Goal: Task Accomplishment & Management: Complete application form

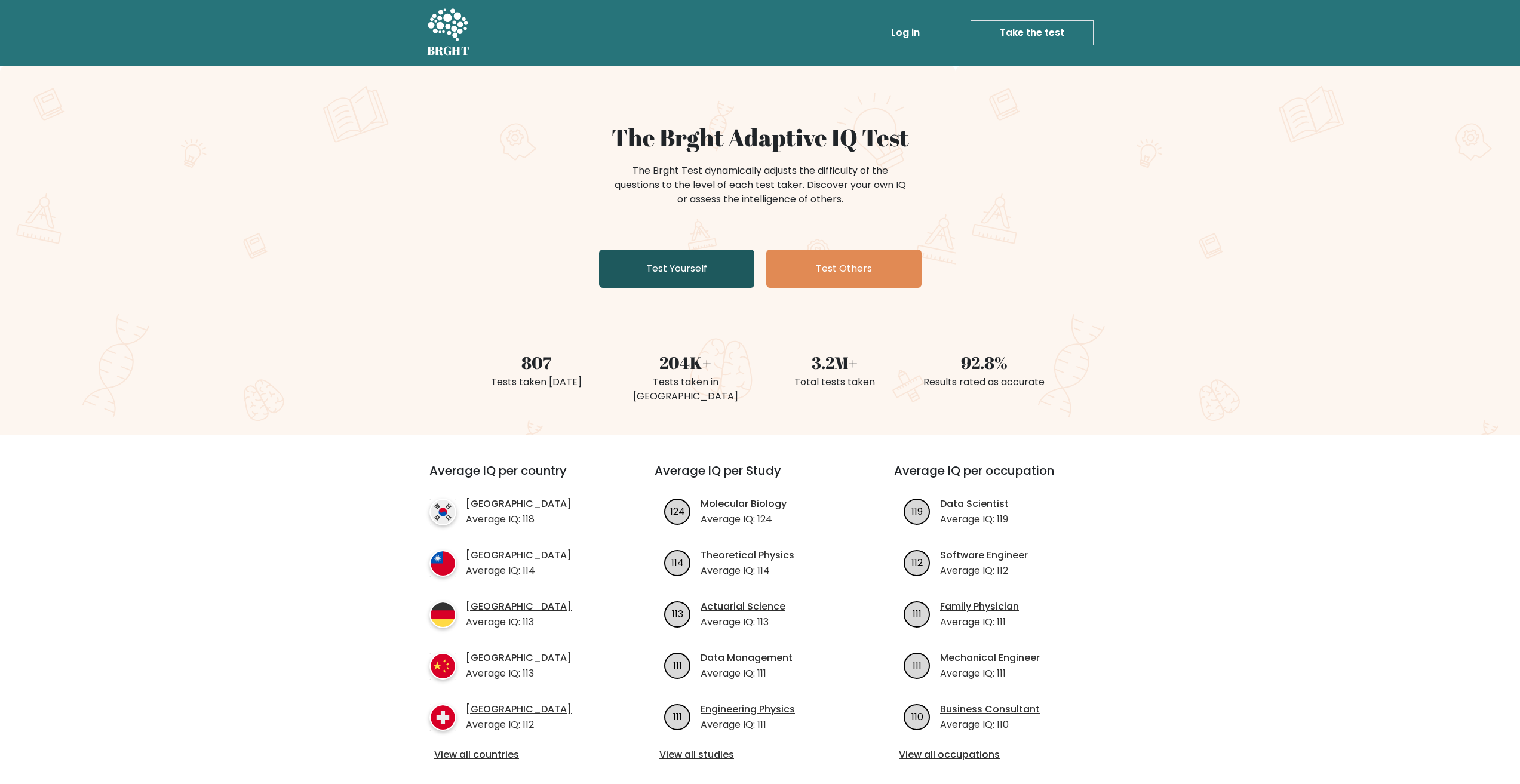
click at [733, 282] on link "Test Yourself" at bounding box center [676, 268] width 155 height 38
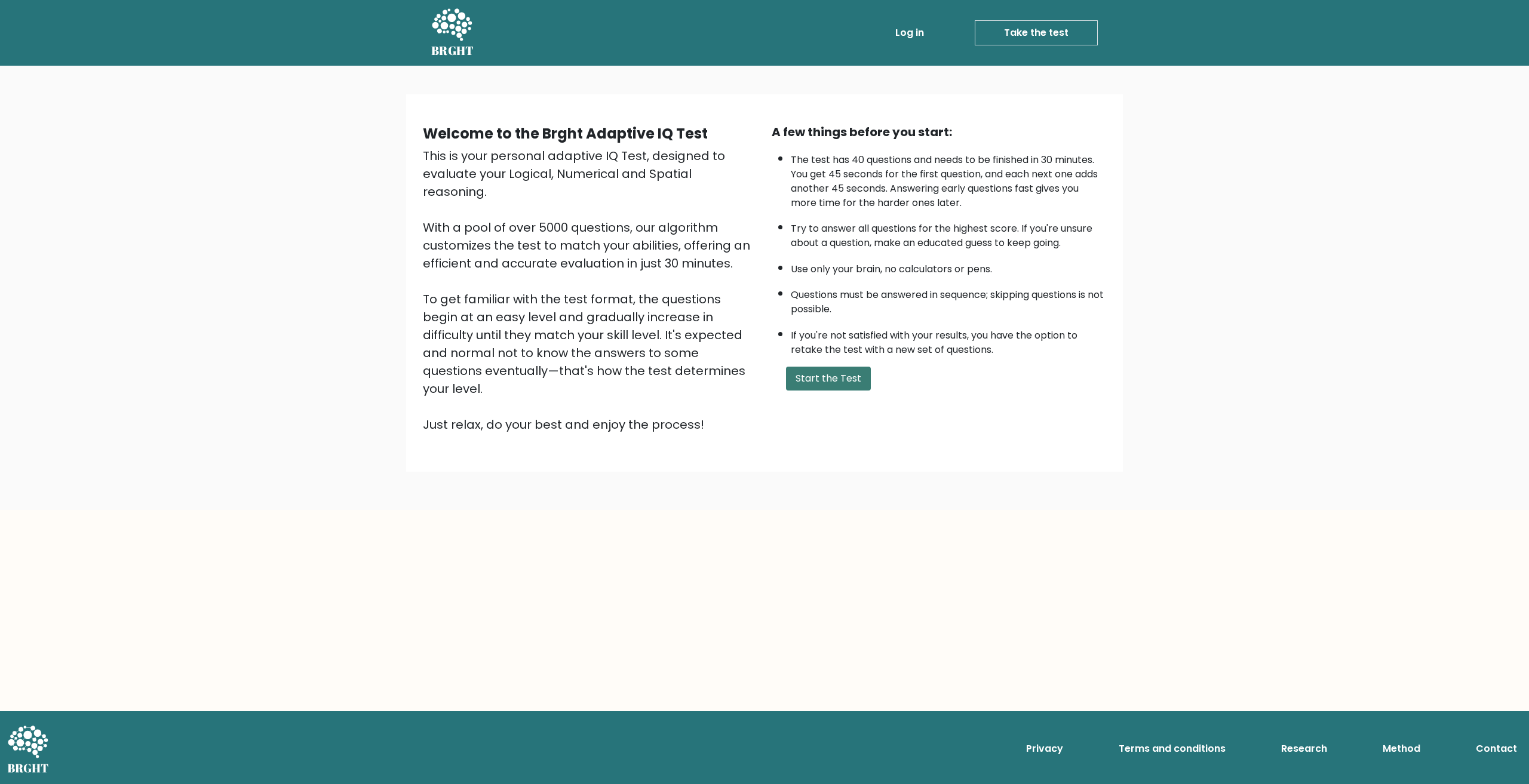
click at [861, 383] on button "Start the Test" at bounding box center [829, 378] width 85 height 24
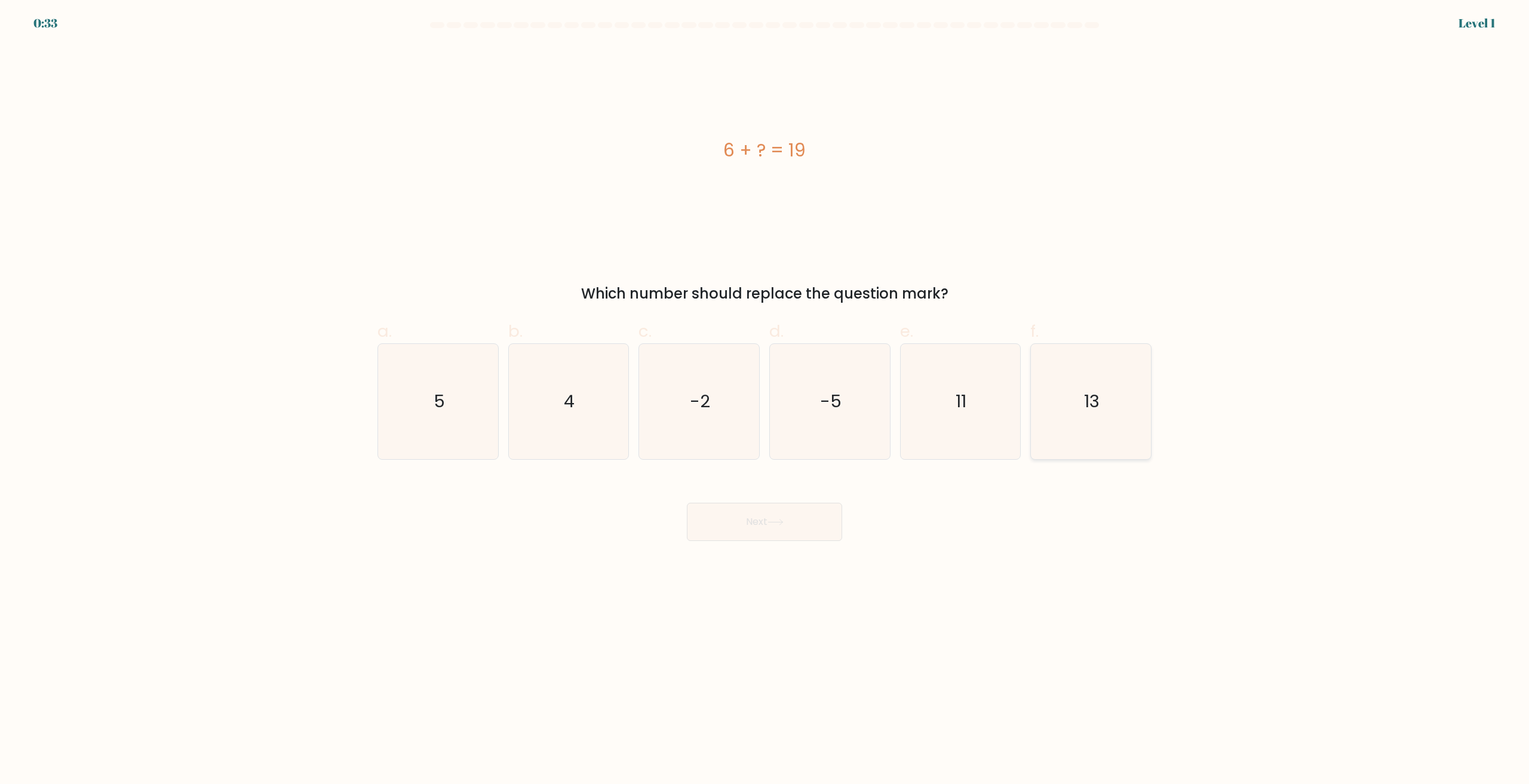
click at [1110, 421] on icon "13" at bounding box center [1091, 401] width 115 height 115
click at [765, 400] on input "f. 13" at bounding box center [765, 396] width 1 height 8
radio input "true"
click at [800, 526] on button "Next" at bounding box center [764, 522] width 155 height 38
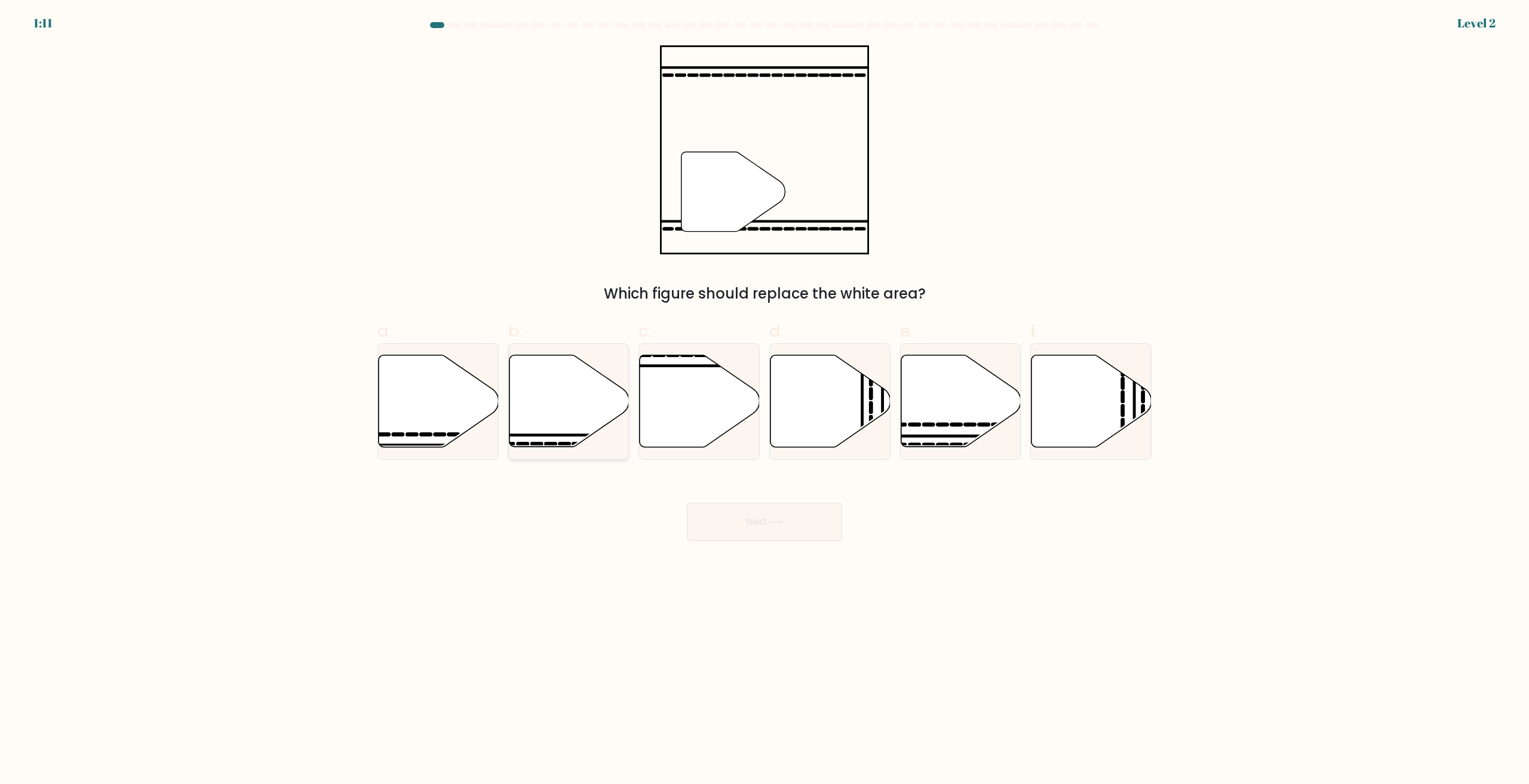
click at [567, 414] on icon at bounding box center [569, 401] width 120 height 92
click at [765, 400] on input "b." at bounding box center [765, 396] width 1 height 8
radio input "true"
click at [784, 519] on icon at bounding box center [776, 522] width 16 height 7
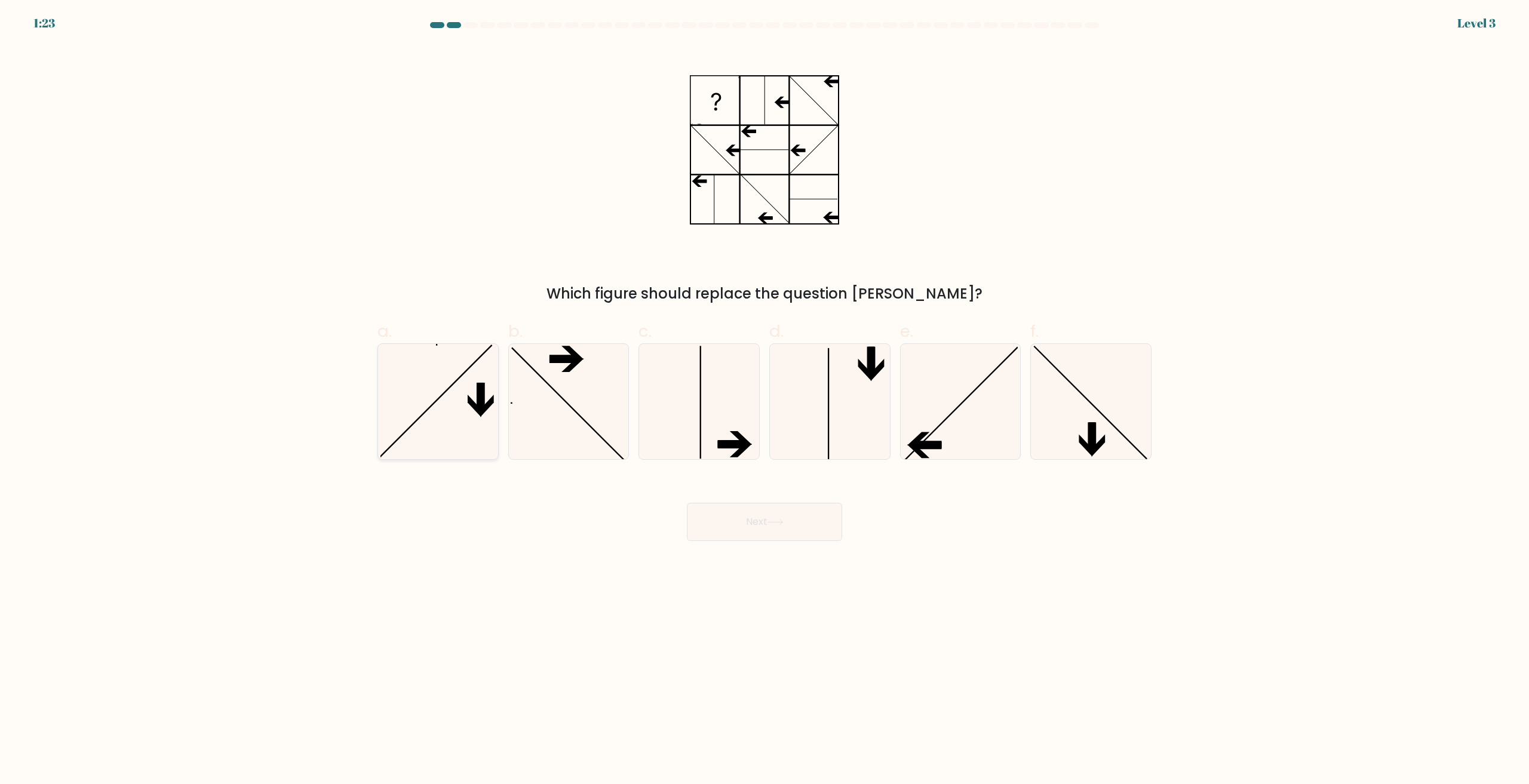
drag, startPoint x: 461, startPoint y: 391, endPoint x: 460, endPoint y: 399, distance: 8.1
click at [461, 393] on icon at bounding box center [438, 401] width 115 height 115
click at [765, 393] on input "a." at bounding box center [765, 396] width 1 height 8
radio input "true"
click at [709, 517] on button "Next" at bounding box center [764, 522] width 155 height 38
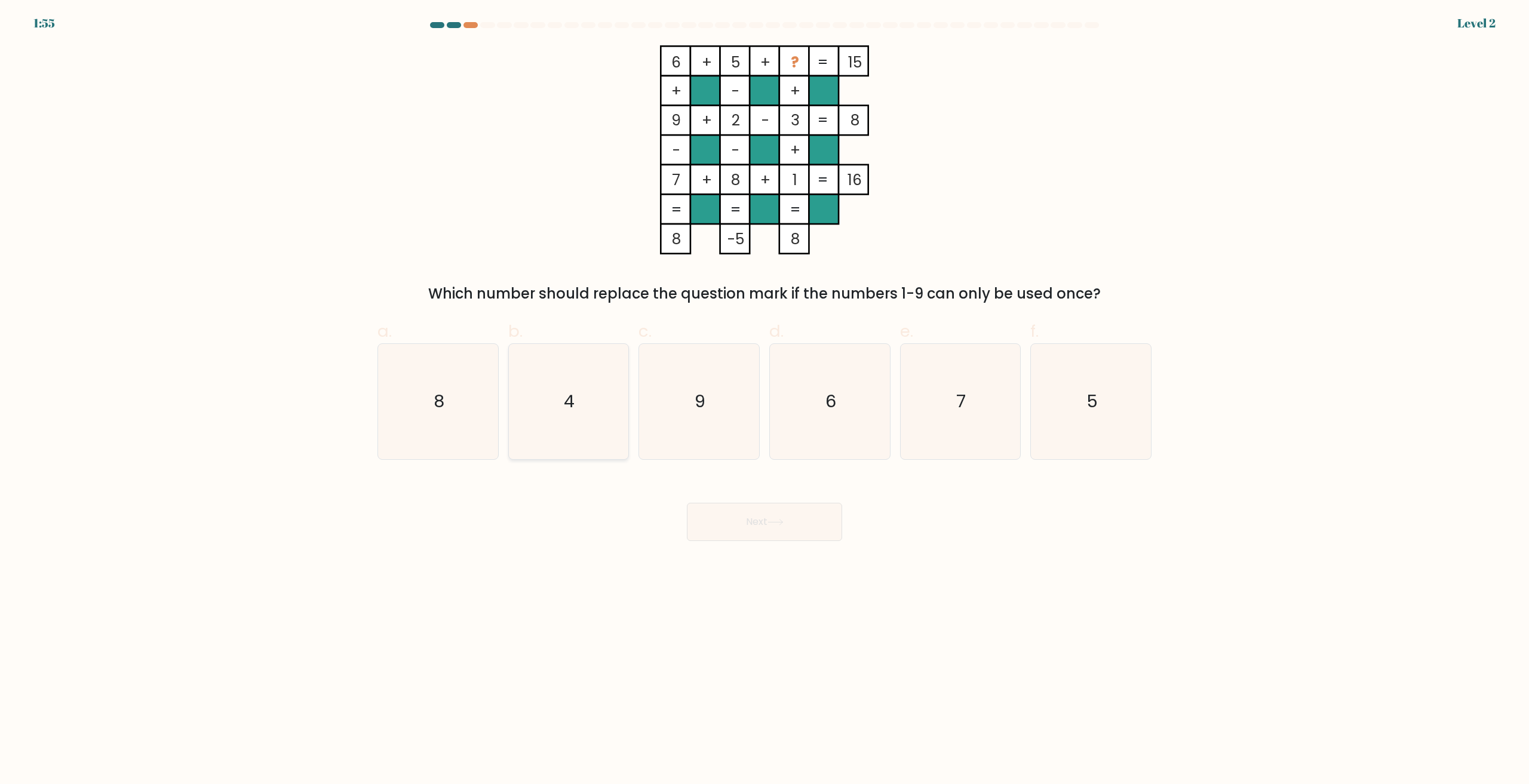
click at [579, 408] on icon "4" at bounding box center [568, 401] width 115 height 115
click at [765, 400] on input "b. 4" at bounding box center [765, 396] width 1 height 8
radio input "true"
click at [758, 517] on button "Next" at bounding box center [764, 522] width 155 height 38
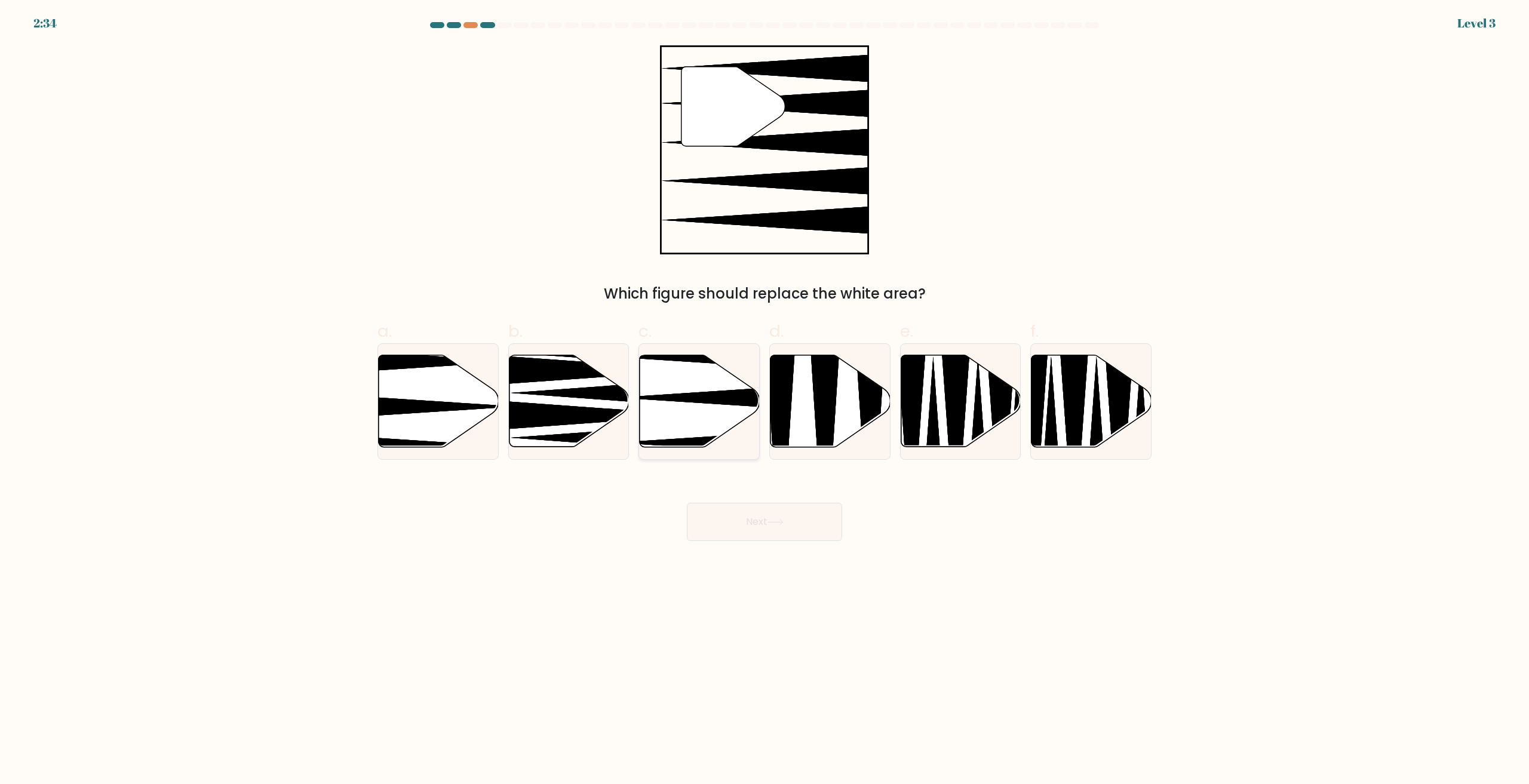
drag, startPoint x: 693, startPoint y: 401, endPoint x: 699, endPoint y: 399, distance: 6.3
click at [697, 399] on icon at bounding box center [736, 398] width 238 height 31
click at [765, 399] on input "c." at bounding box center [765, 396] width 1 height 8
radio input "true"
click at [744, 524] on button "Next" at bounding box center [764, 522] width 155 height 38
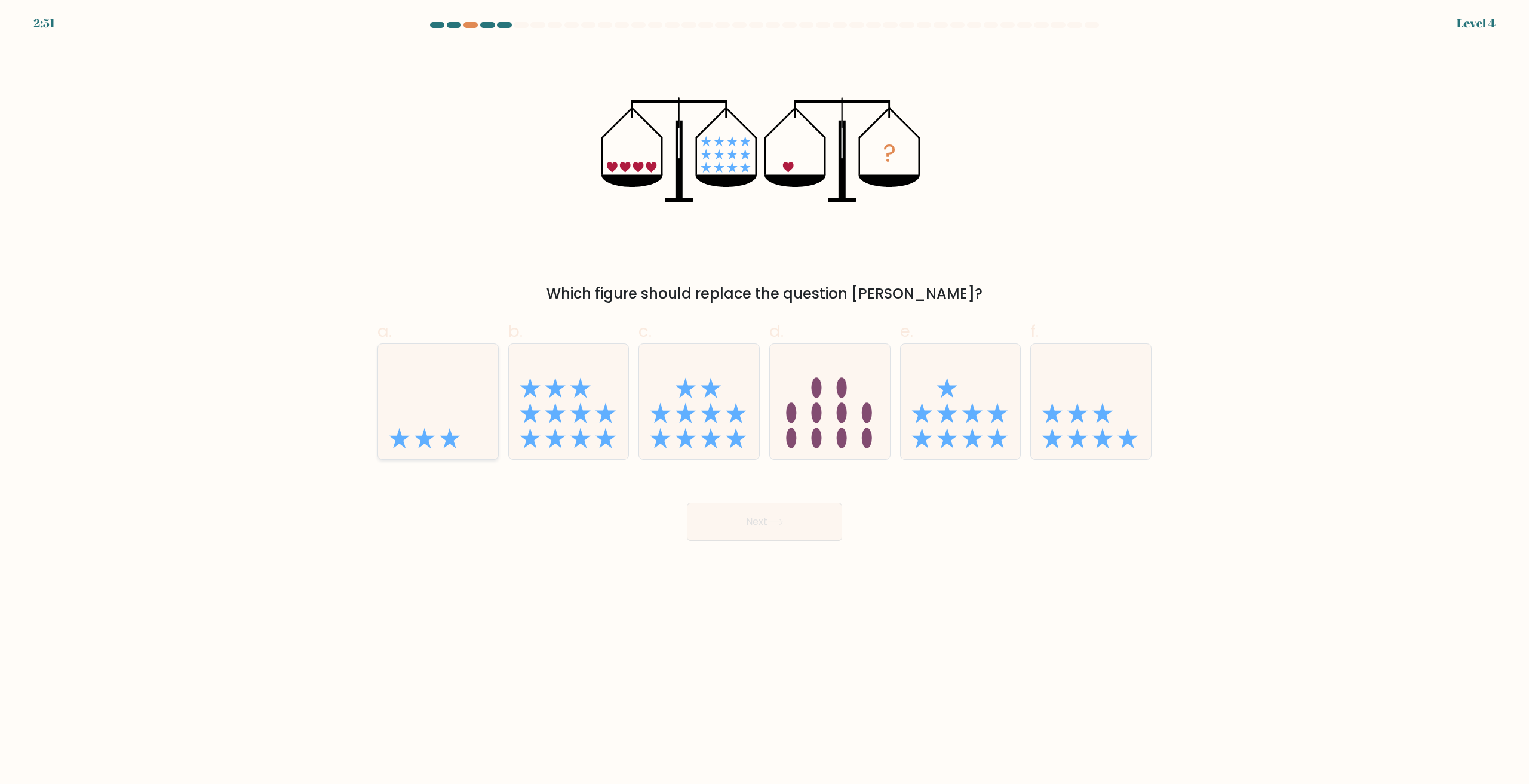
click at [465, 439] on icon at bounding box center [438, 402] width 120 height 99
click at [765, 400] on input "a." at bounding box center [765, 396] width 1 height 8
radio input "true"
click at [771, 527] on button "Next" at bounding box center [764, 522] width 155 height 38
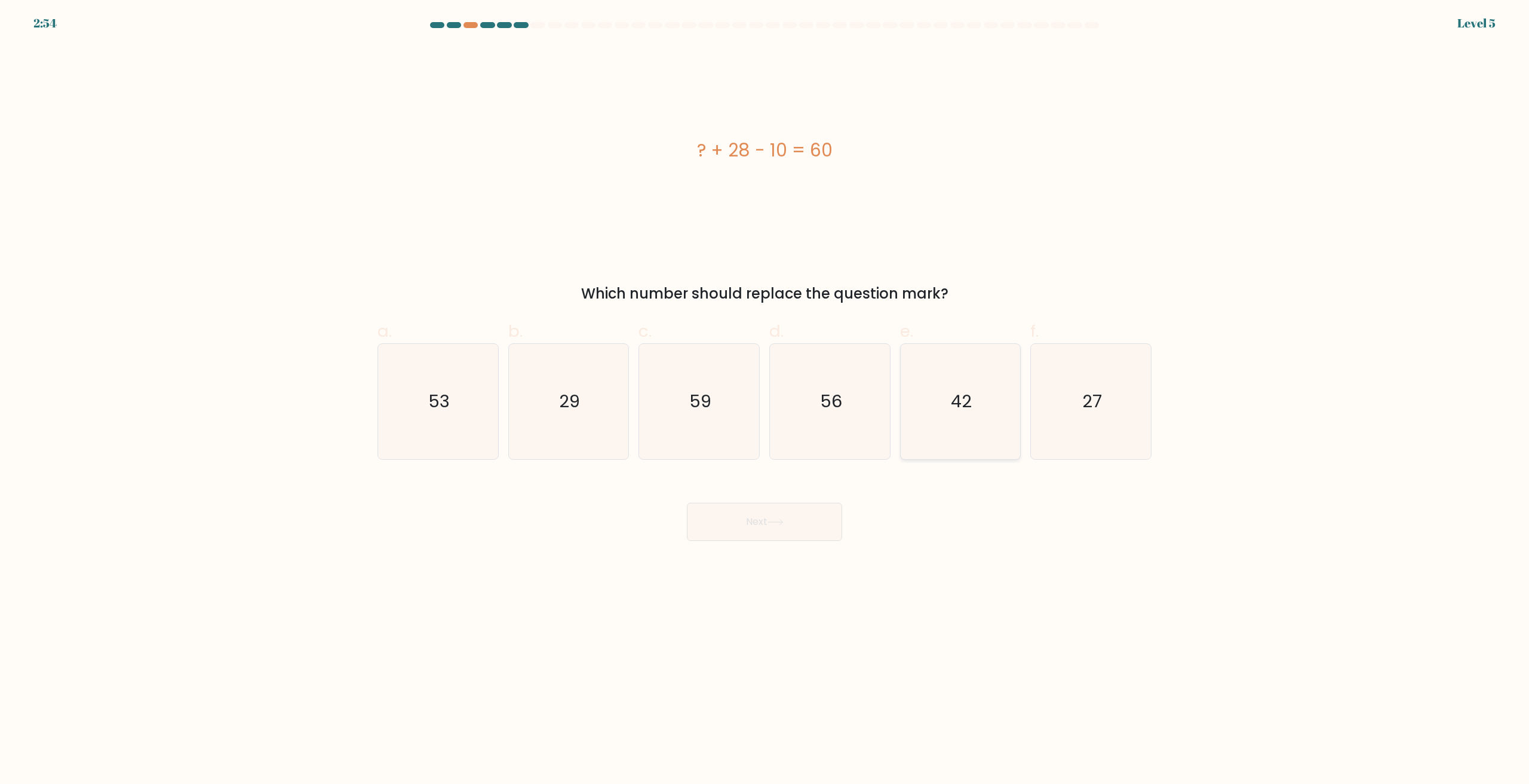
click at [942, 405] on icon "42" at bounding box center [960, 401] width 115 height 115
click at [765, 400] on input "e. 42" at bounding box center [765, 396] width 1 height 8
radio input "true"
click at [792, 529] on button "Next" at bounding box center [764, 522] width 155 height 38
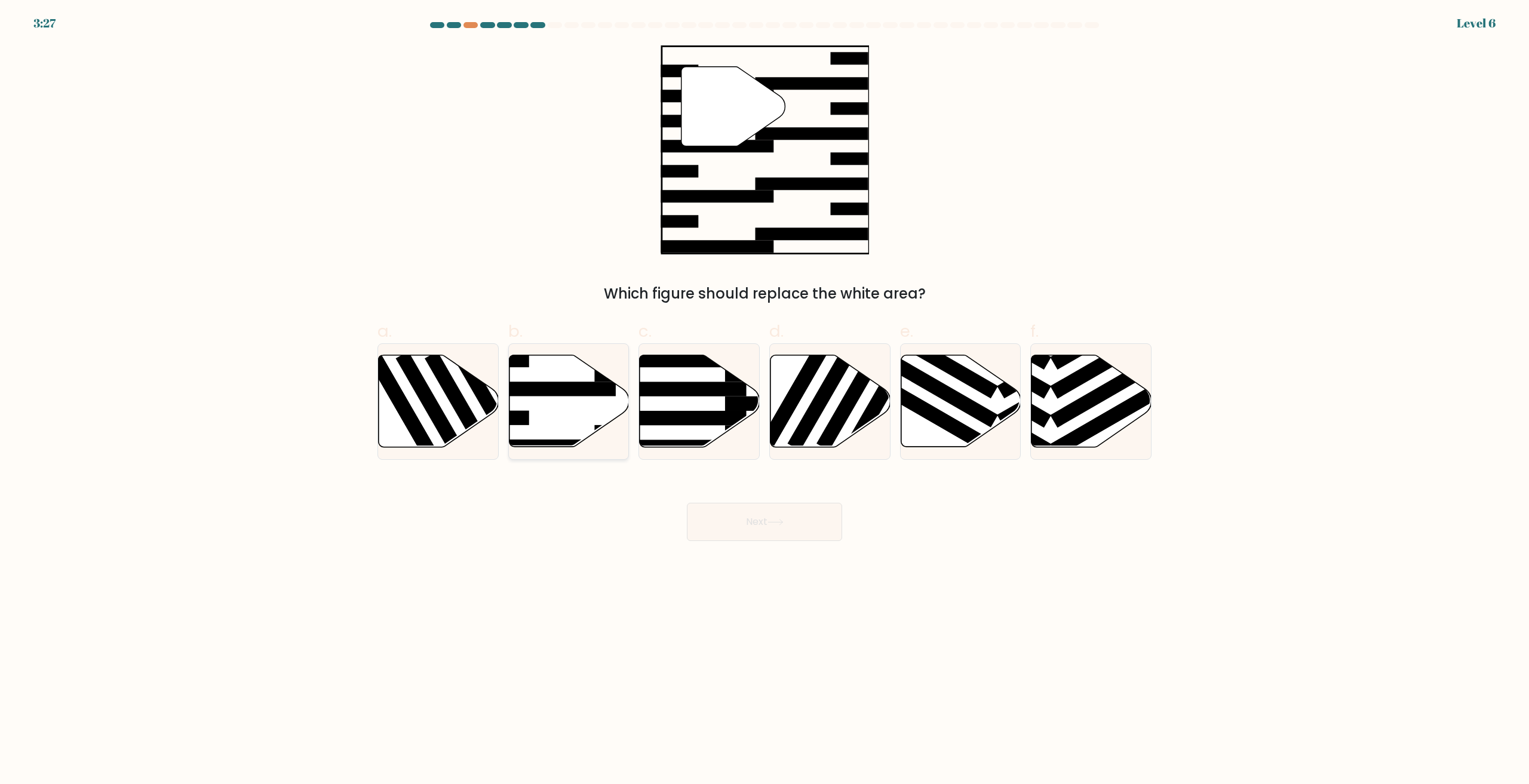
click at [566, 404] on icon at bounding box center [569, 401] width 120 height 92
click at [765, 400] on input "b." at bounding box center [765, 396] width 1 height 8
radio input "true"
click at [749, 528] on button "Next" at bounding box center [764, 522] width 155 height 38
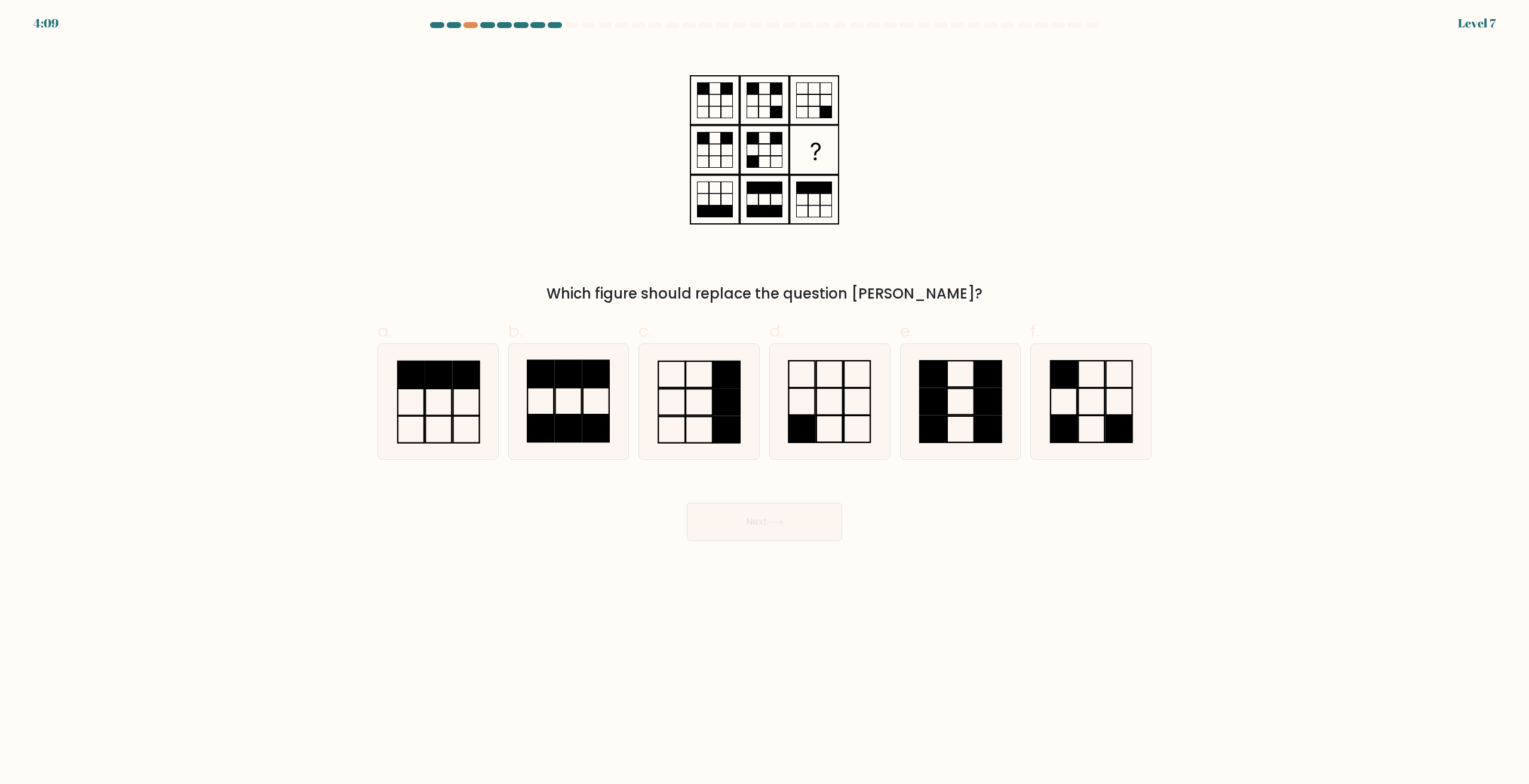
click at [469, 29] on div at bounding box center [764, 28] width 789 height 11
click at [1063, 389] on rect at bounding box center [1064, 402] width 26 height 27
click at [765, 392] on input "f." at bounding box center [765, 396] width 1 height 8
radio input "true"
click at [805, 523] on button "Next" at bounding box center [764, 522] width 155 height 38
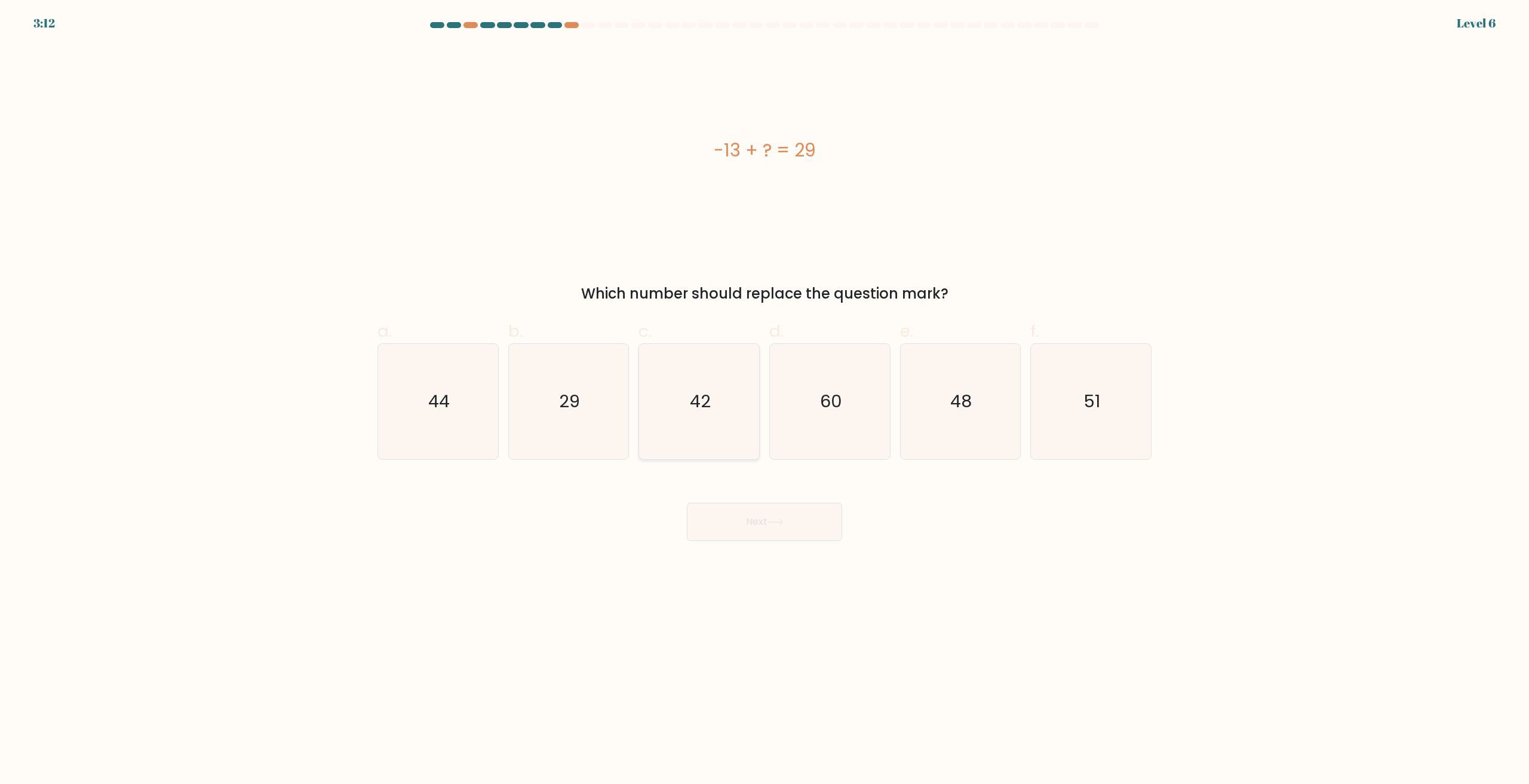
click at [688, 422] on icon "42" at bounding box center [699, 401] width 115 height 115
click at [765, 400] on input "c. 42" at bounding box center [765, 396] width 1 height 8
radio input "true"
click at [773, 544] on body "3:12 Level 6 a." at bounding box center [764, 392] width 1529 height 784
click at [777, 533] on button "Next" at bounding box center [764, 522] width 155 height 38
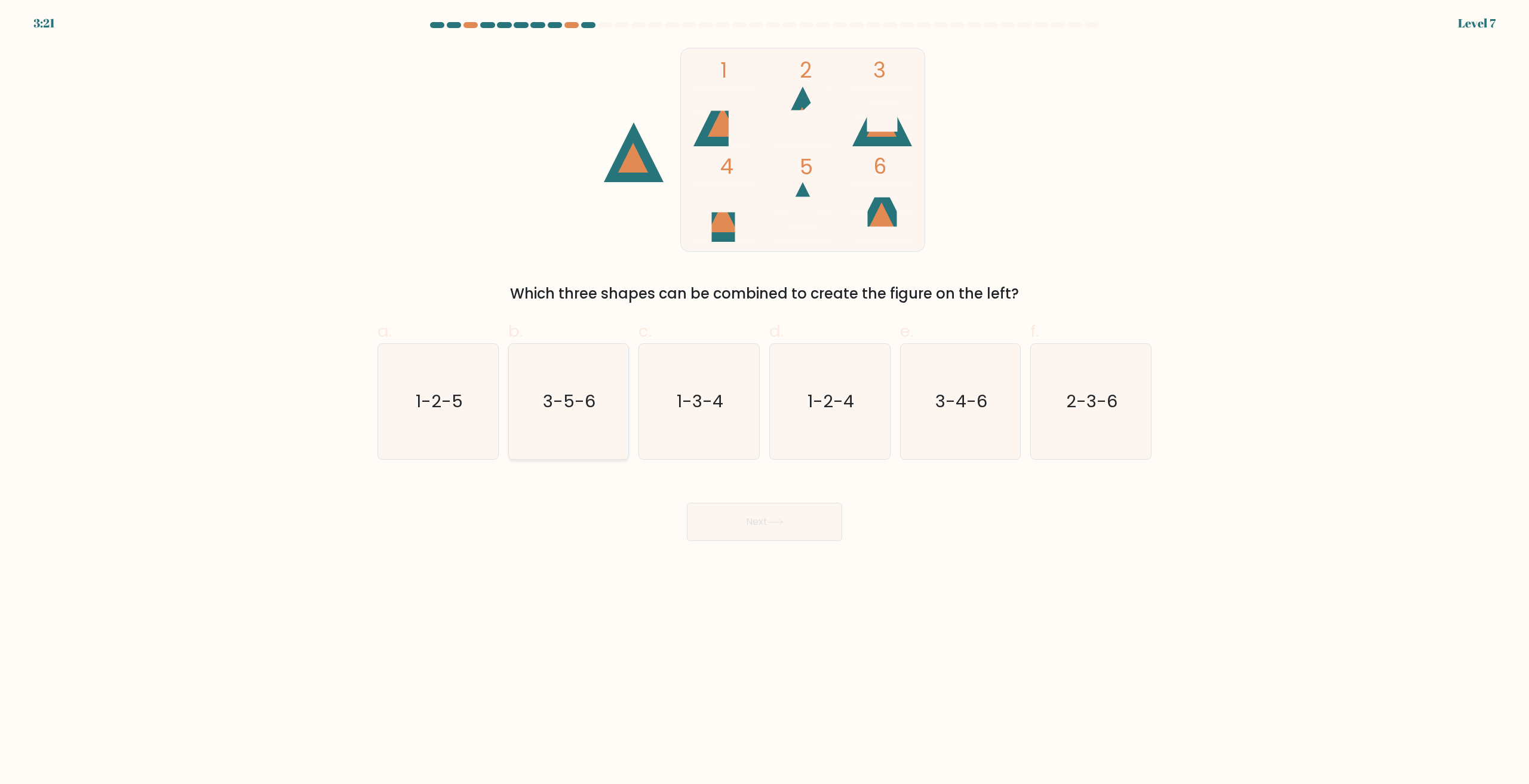
click at [575, 434] on icon "3-5-6" at bounding box center [568, 401] width 115 height 115
click at [765, 400] on input "b. 3-5-6" at bounding box center [765, 396] width 1 height 8
radio input "true"
click at [787, 518] on button "Next" at bounding box center [764, 522] width 155 height 38
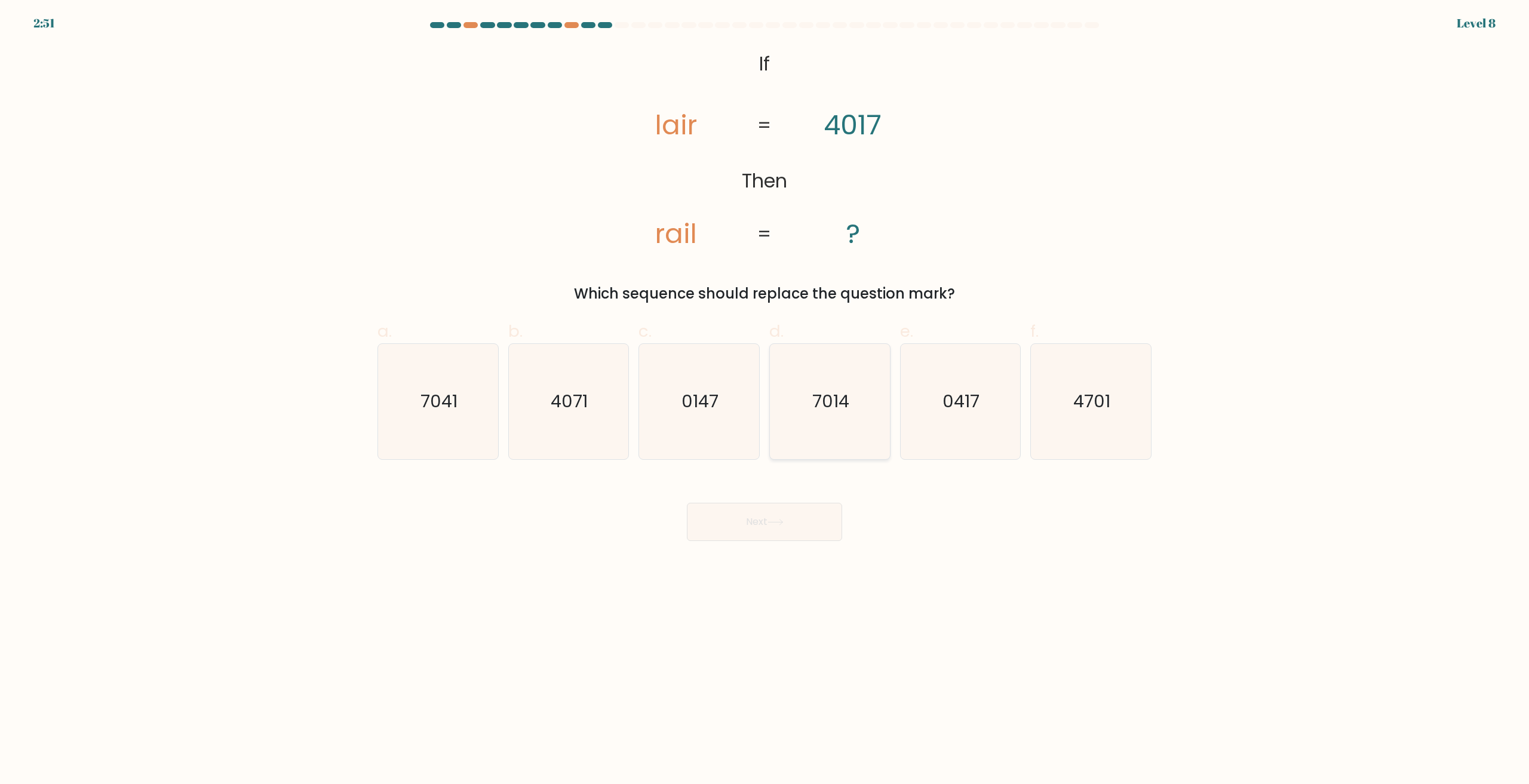
click at [831, 437] on icon "7014" at bounding box center [830, 401] width 115 height 115
click at [765, 400] on input "d. 7014" at bounding box center [765, 396] width 1 height 8
radio input "true"
click at [786, 528] on button "Next" at bounding box center [764, 522] width 155 height 38
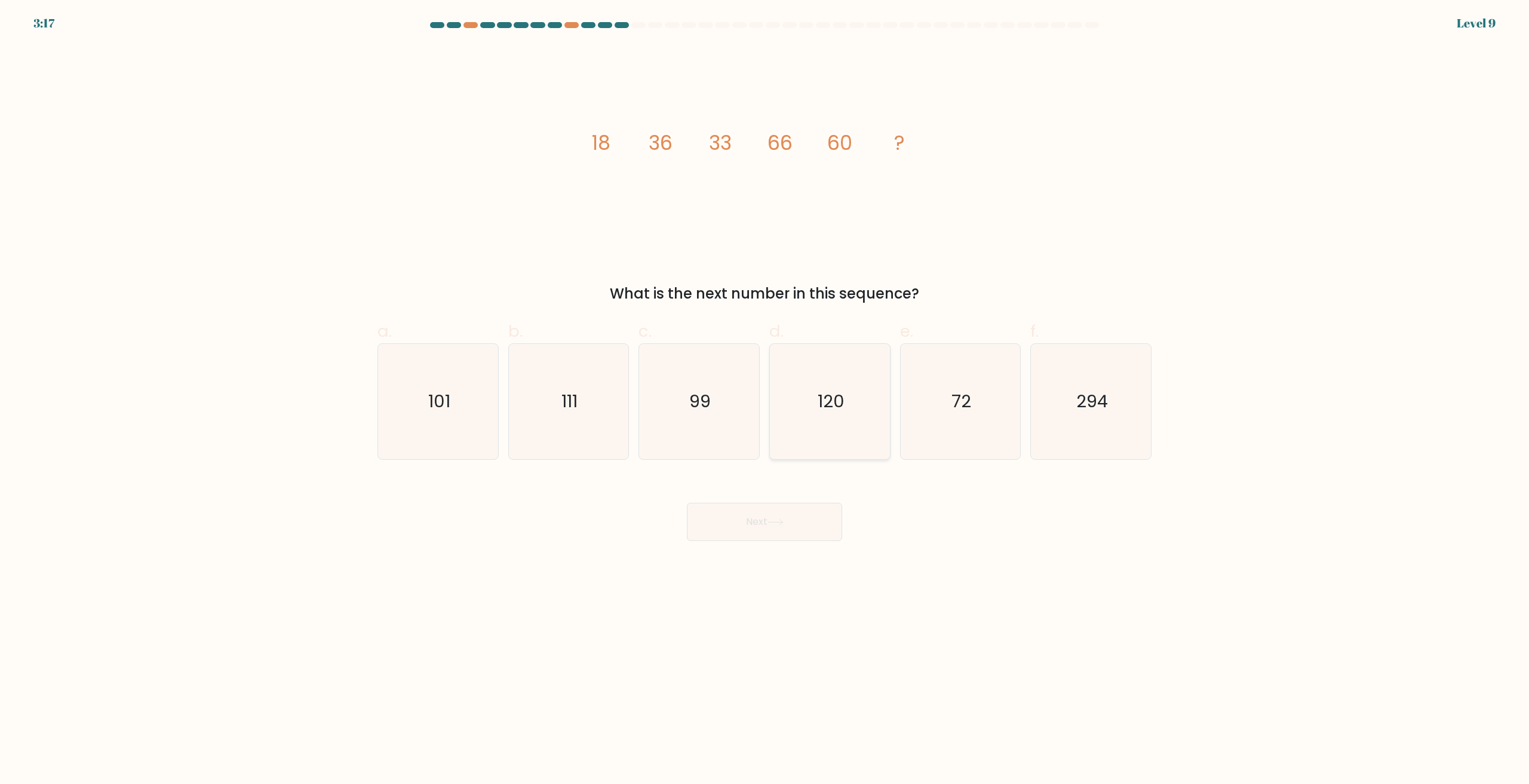
click at [814, 407] on icon "120" at bounding box center [830, 401] width 115 height 115
click at [765, 400] on input "d. 120" at bounding box center [765, 396] width 1 height 8
radio input "true"
click at [796, 527] on button "Next" at bounding box center [764, 522] width 155 height 38
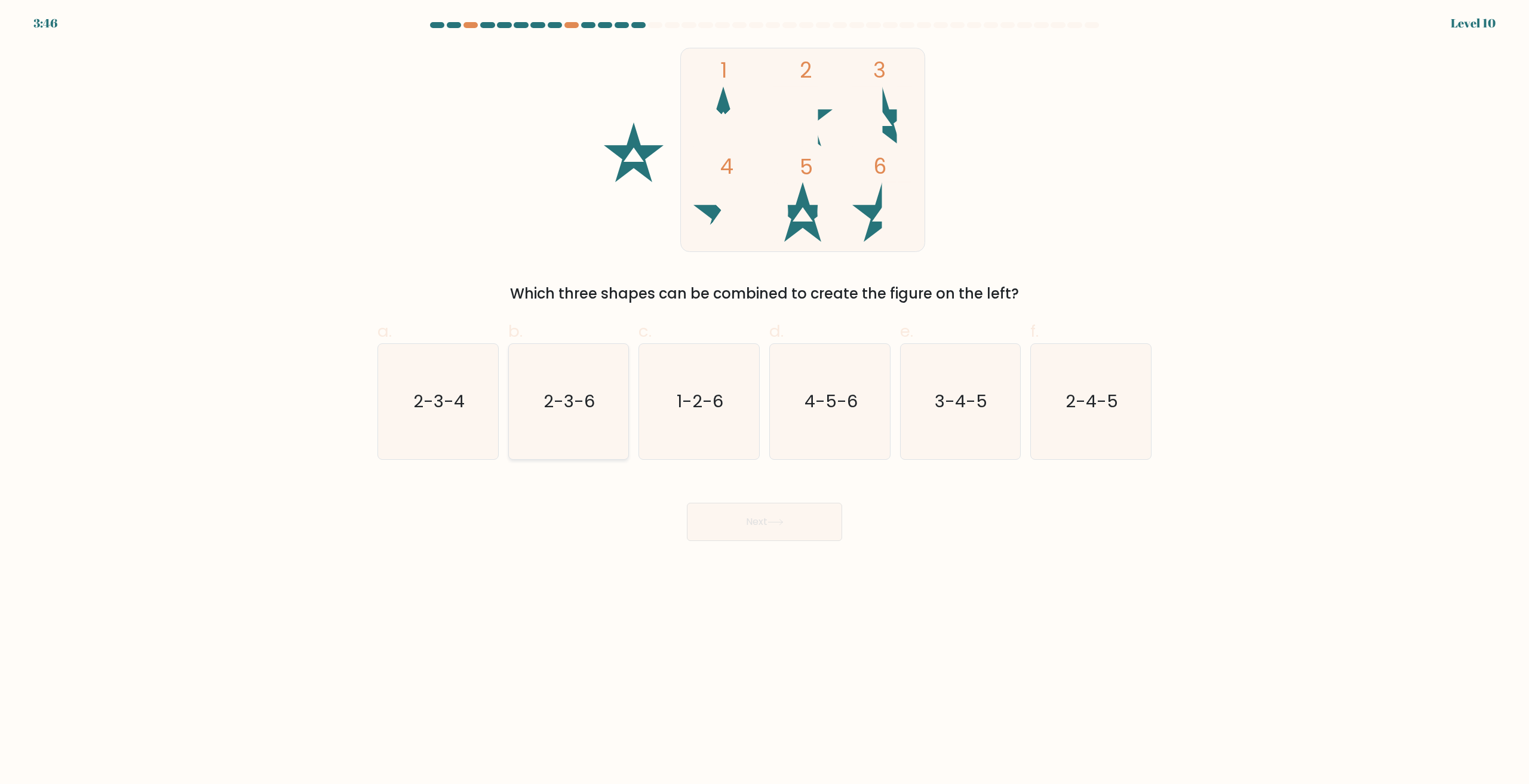
click at [566, 426] on icon "2-3-6" at bounding box center [568, 401] width 115 height 115
click at [765, 400] on input "b. 2-3-6" at bounding box center [765, 396] width 1 height 8
radio input "true"
click at [748, 526] on button "Next" at bounding box center [764, 522] width 155 height 38
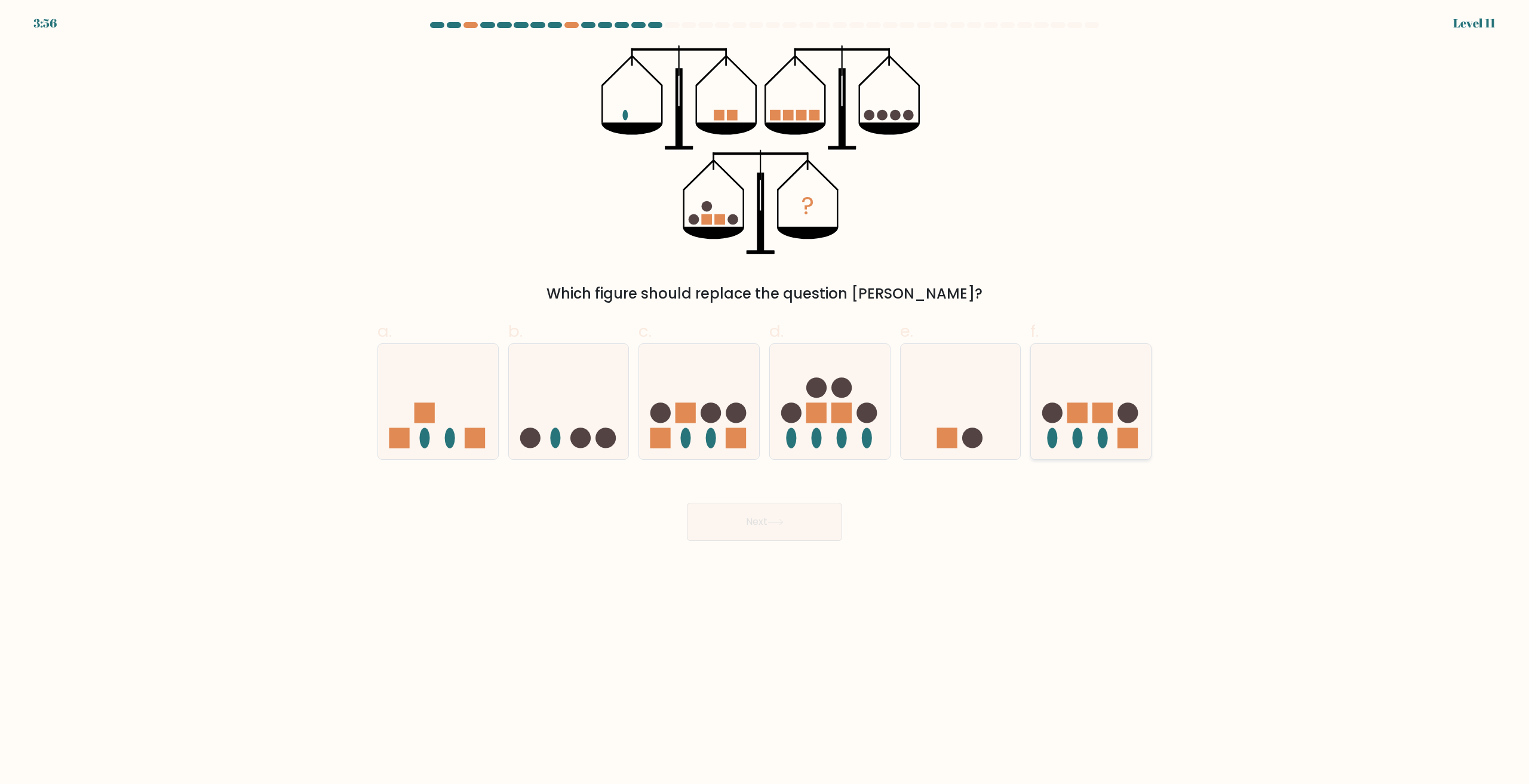
click at [1058, 407] on circle at bounding box center [1052, 412] width 20 height 20
click at [765, 400] on input "f." at bounding box center [765, 396] width 1 height 8
radio input "true"
click at [813, 525] on button "Next" at bounding box center [764, 522] width 155 height 38
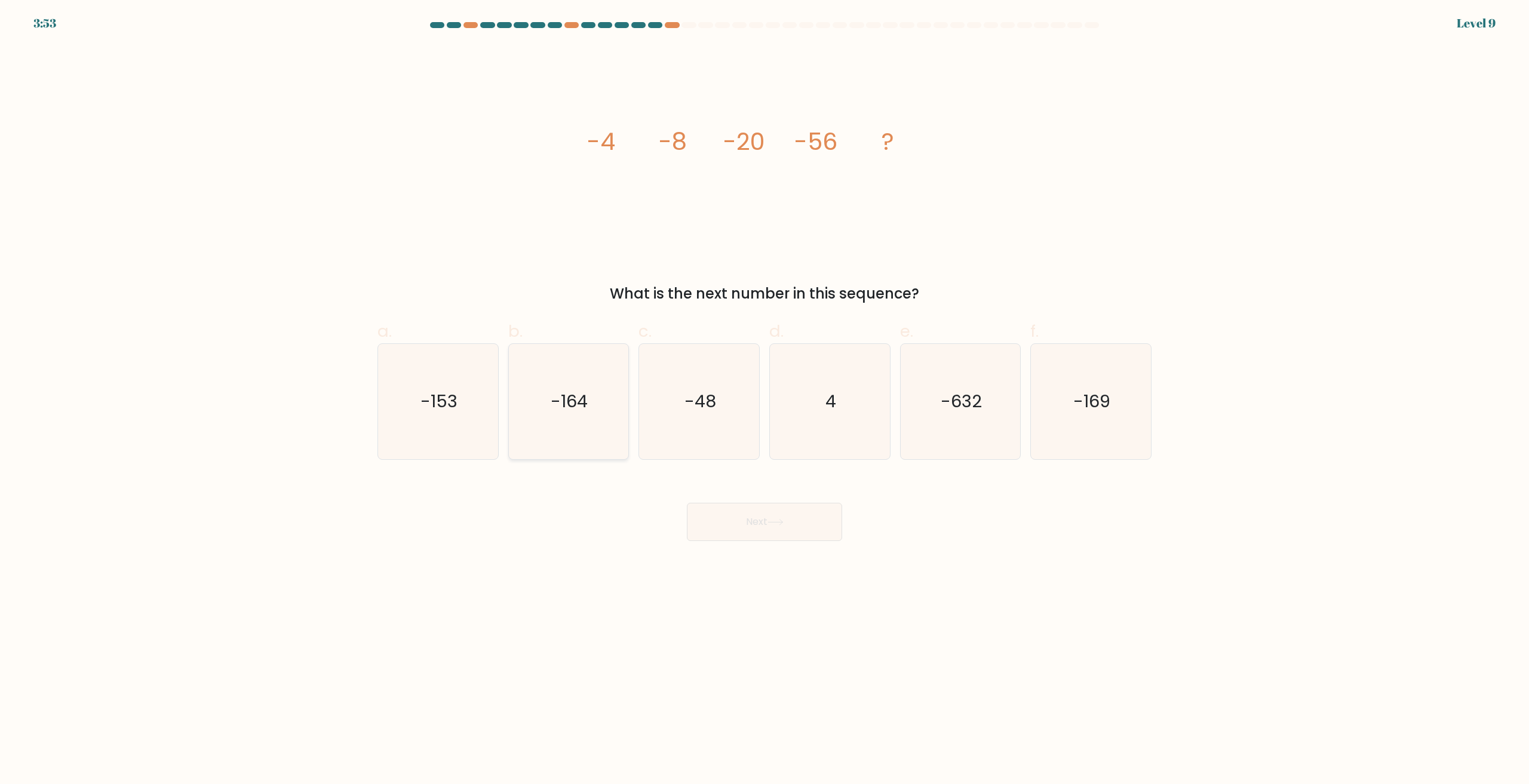
click at [587, 399] on text "-164" at bounding box center [570, 401] width 37 height 24
click at [765, 399] on input "b. -164" at bounding box center [765, 396] width 1 height 8
radio input "true"
click at [771, 522] on icon at bounding box center [776, 522] width 16 height 7
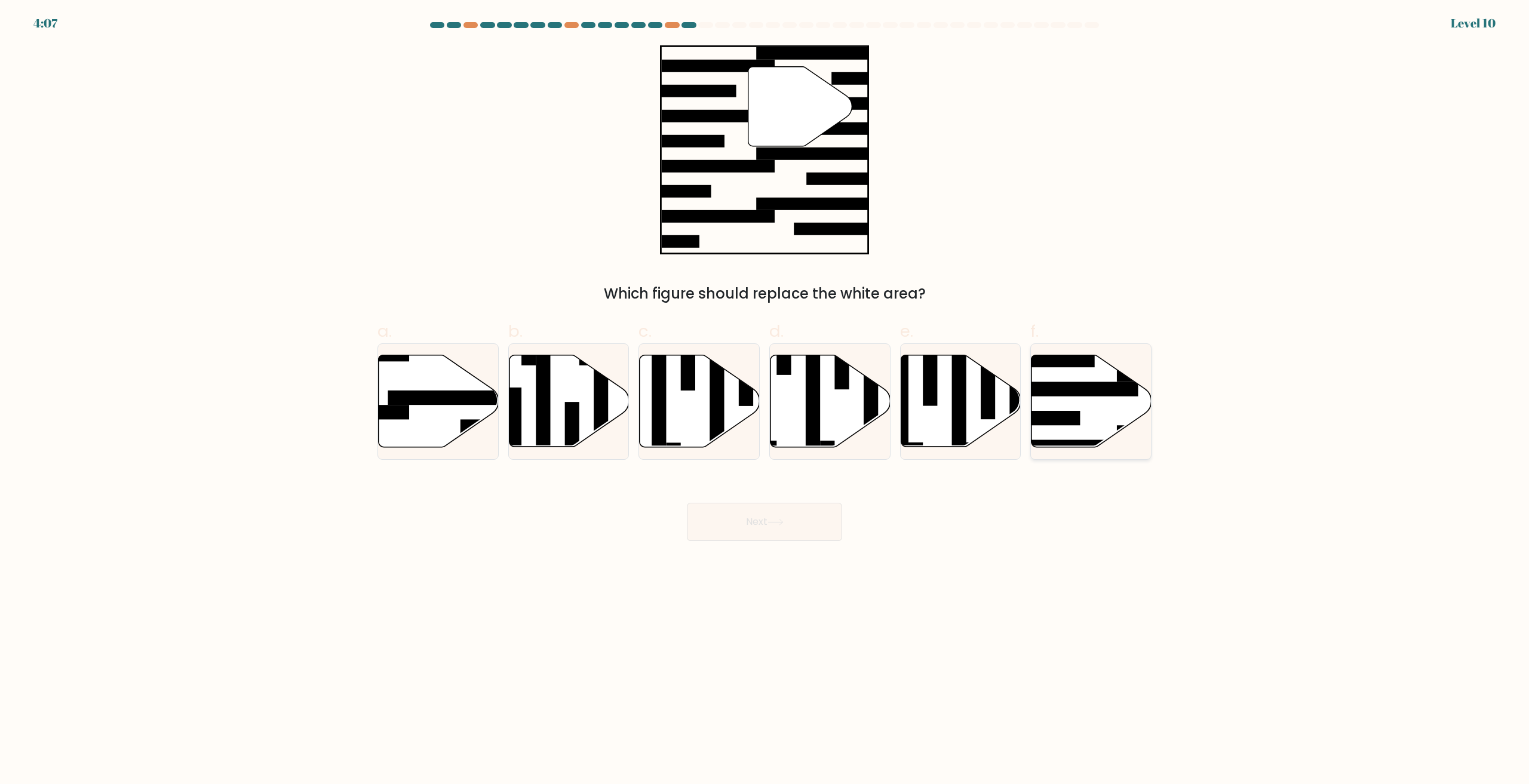
click at [1111, 396] on rect at bounding box center [1072, 389] width 130 height 14
click at [765, 396] on input "f." at bounding box center [765, 396] width 1 height 8
radio input "true"
click at [450, 407] on icon at bounding box center [439, 401] width 120 height 92
click at [765, 400] on input "a." at bounding box center [765, 396] width 1 height 8
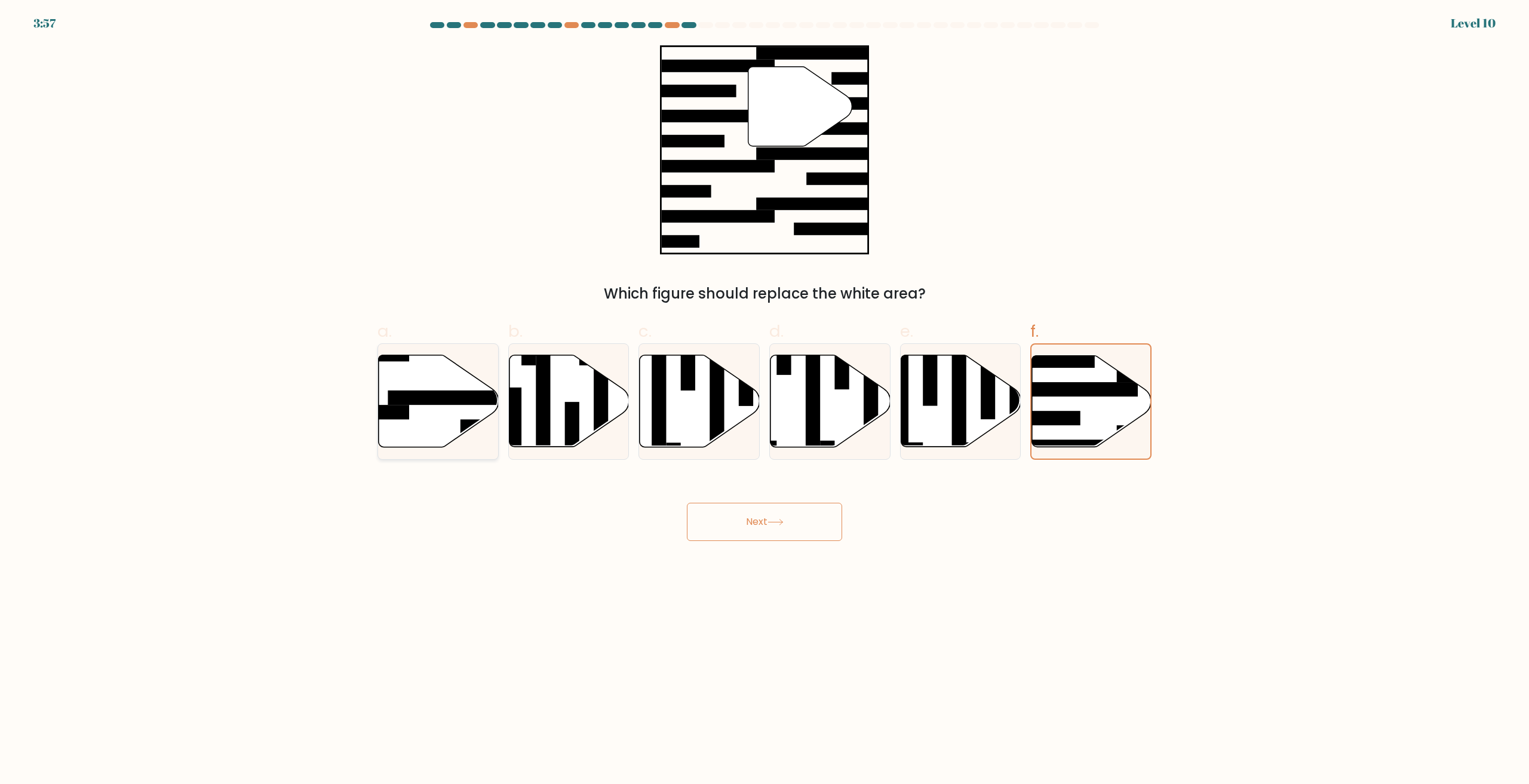
radio input "true"
click at [756, 522] on button "Next" at bounding box center [764, 522] width 155 height 38
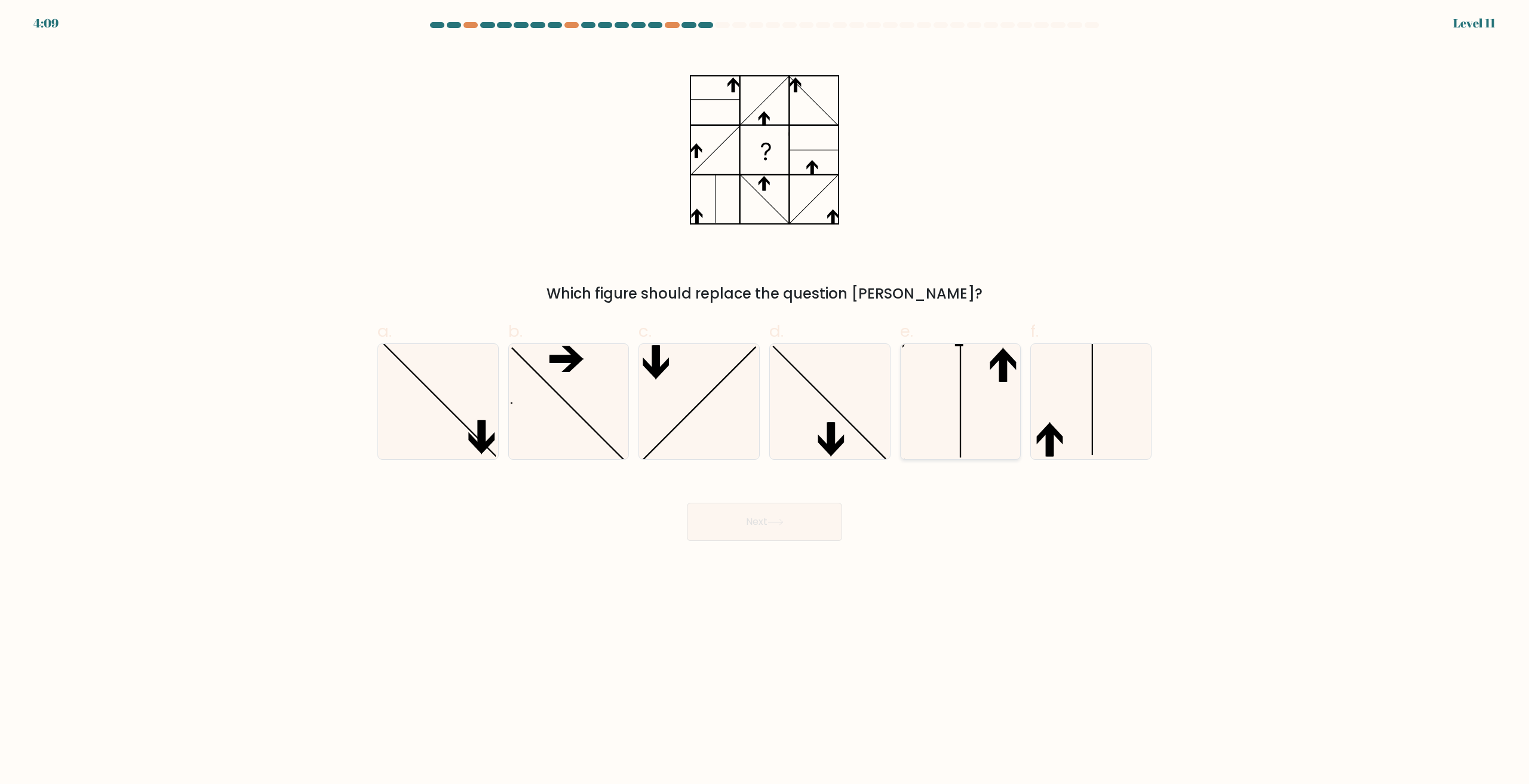
click at [959, 396] on icon at bounding box center [960, 401] width 115 height 115
click at [765, 396] on input "e." at bounding box center [765, 396] width 1 height 8
radio input "true"
click at [803, 526] on button "Next" at bounding box center [764, 522] width 155 height 38
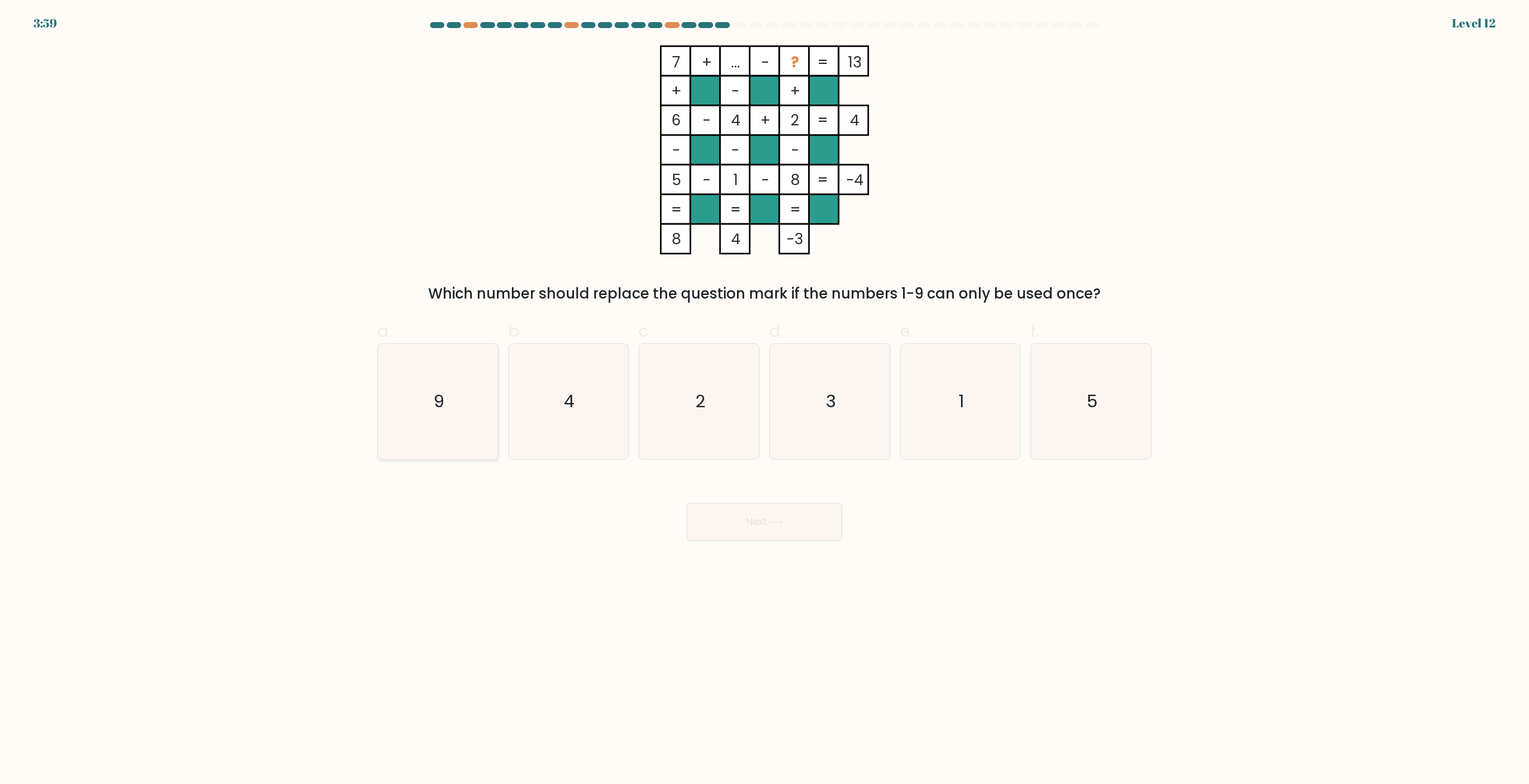
click at [455, 404] on icon "9" at bounding box center [438, 401] width 115 height 115
click at [765, 400] on input "a. 9" at bounding box center [765, 396] width 1 height 8
radio input "true"
click at [786, 528] on button "Next" at bounding box center [764, 522] width 155 height 38
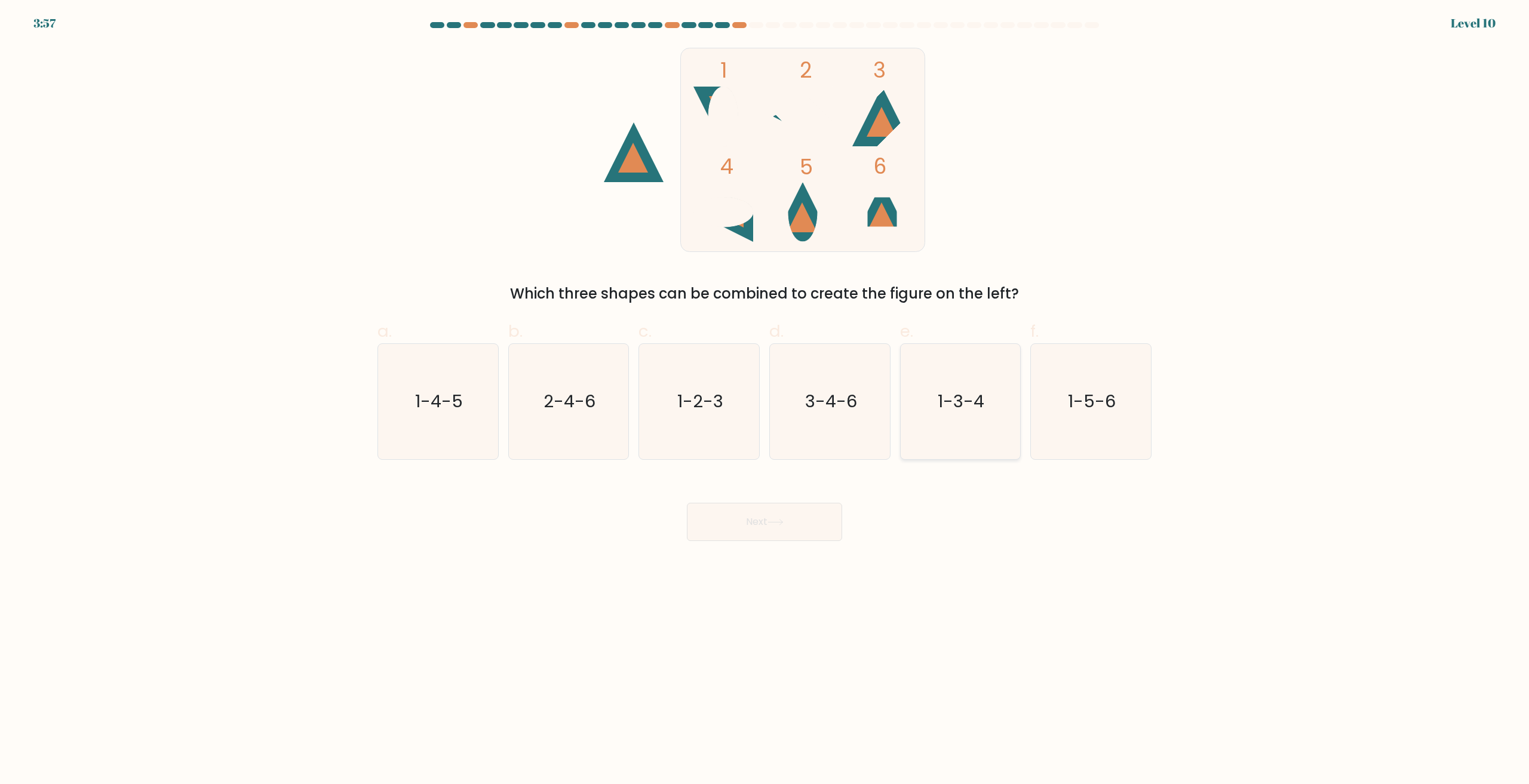
click at [960, 413] on icon "1-3-4" at bounding box center [960, 401] width 115 height 115
click at [765, 400] on input "e. 1-3-4" at bounding box center [765, 396] width 1 height 8
radio input "true"
click at [755, 529] on button "Next" at bounding box center [764, 522] width 155 height 38
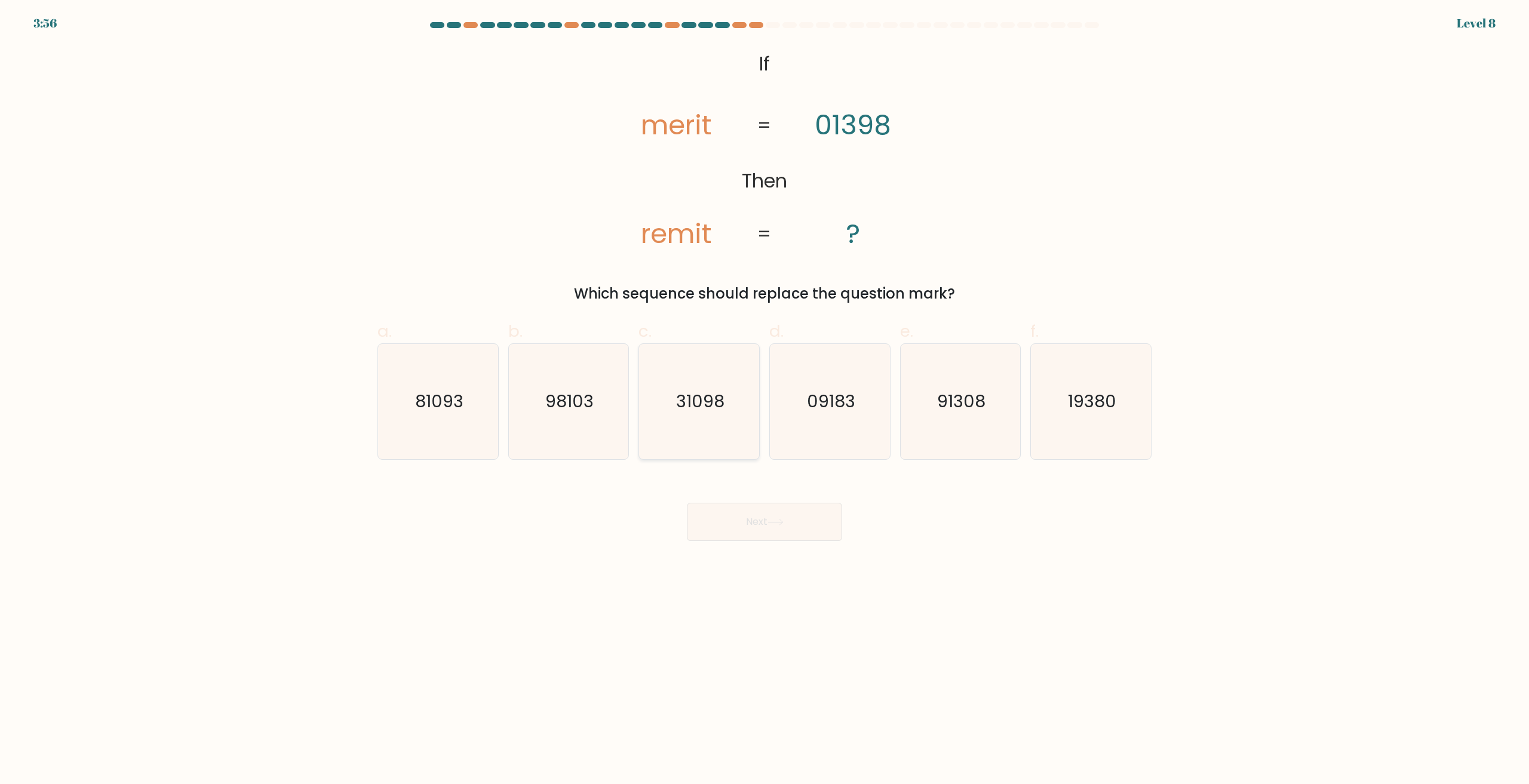
click at [713, 426] on icon "31098" at bounding box center [699, 401] width 115 height 115
click at [765, 400] on input "c. 31098" at bounding box center [765, 396] width 1 height 8
radio input "true"
drag, startPoint x: 770, startPoint y: 500, endPoint x: 779, endPoint y: 516, distance: 18.4
click at [772, 508] on div "Next" at bounding box center [764, 507] width 789 height 67
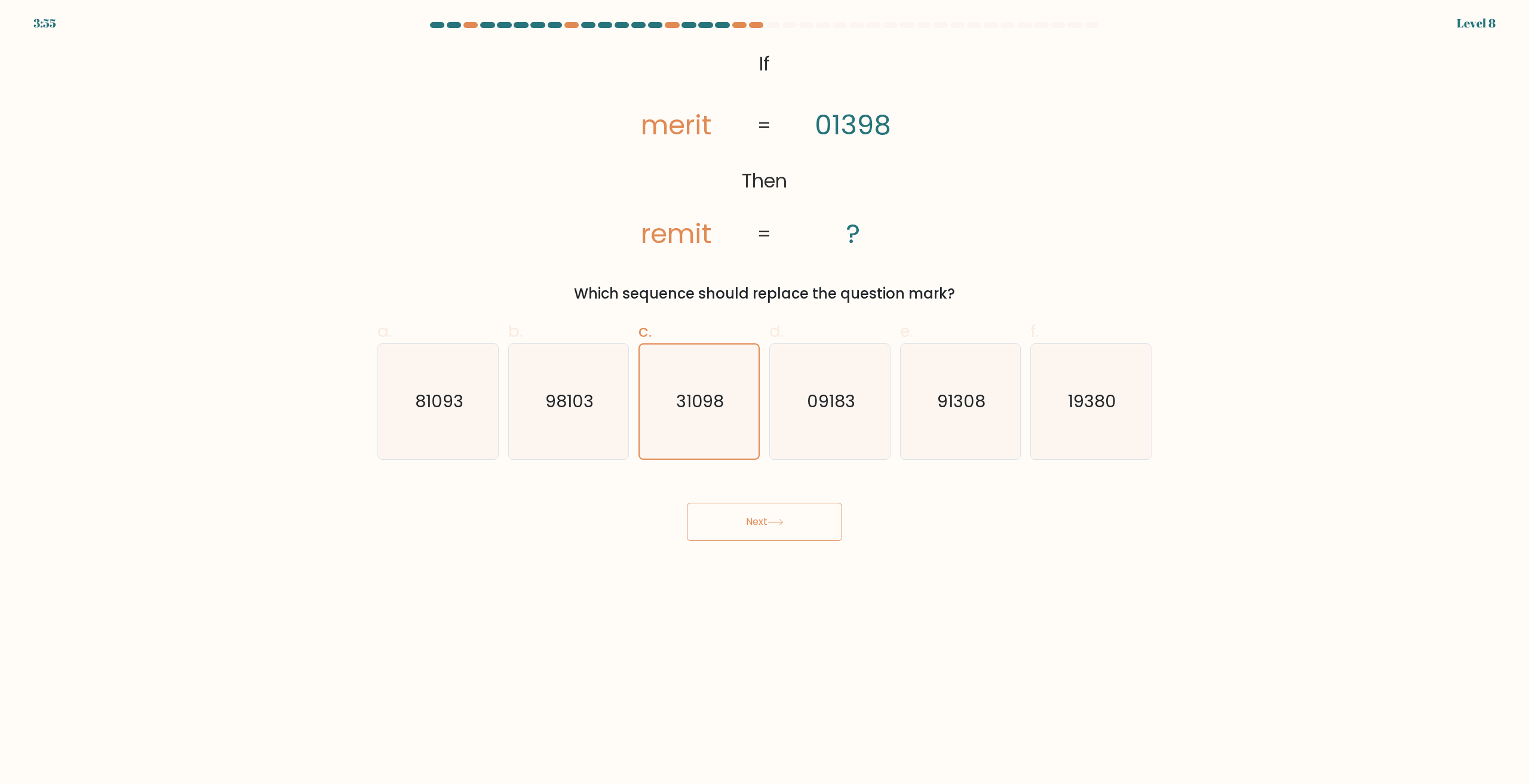
click at [779, 516] on button "Next" at bounding box center [764, 522] width 155 height 38
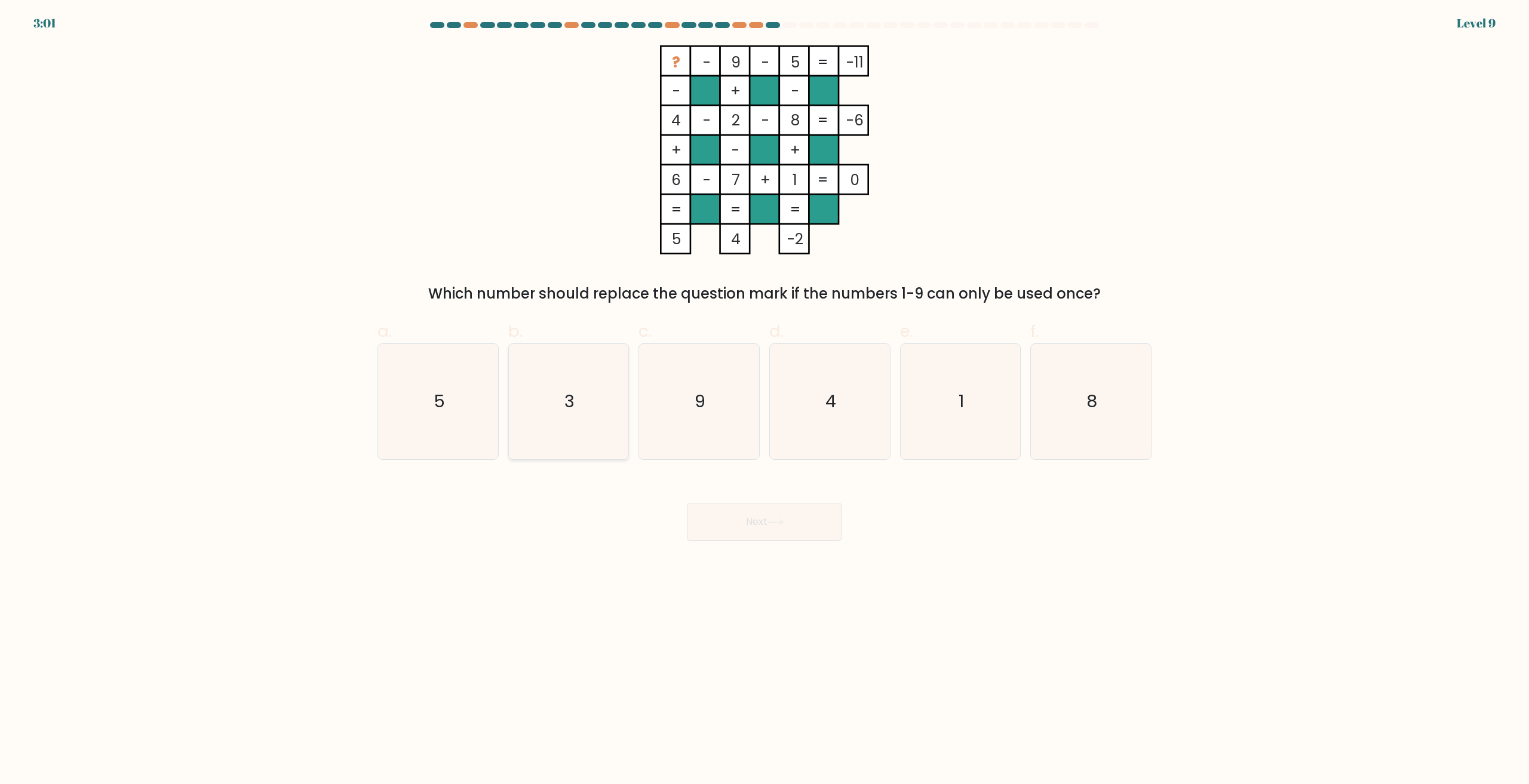
click at [579, 424] on icon "3" at bounding box center [568, 401] width 115 height 115
click at [765, 400] on input "b. 3" at bounding box center [765, 396] width 1 height 8
radio input "true"
click at [747, 521] on button "Next" at bounding box center [764, 522] width 155 height 38
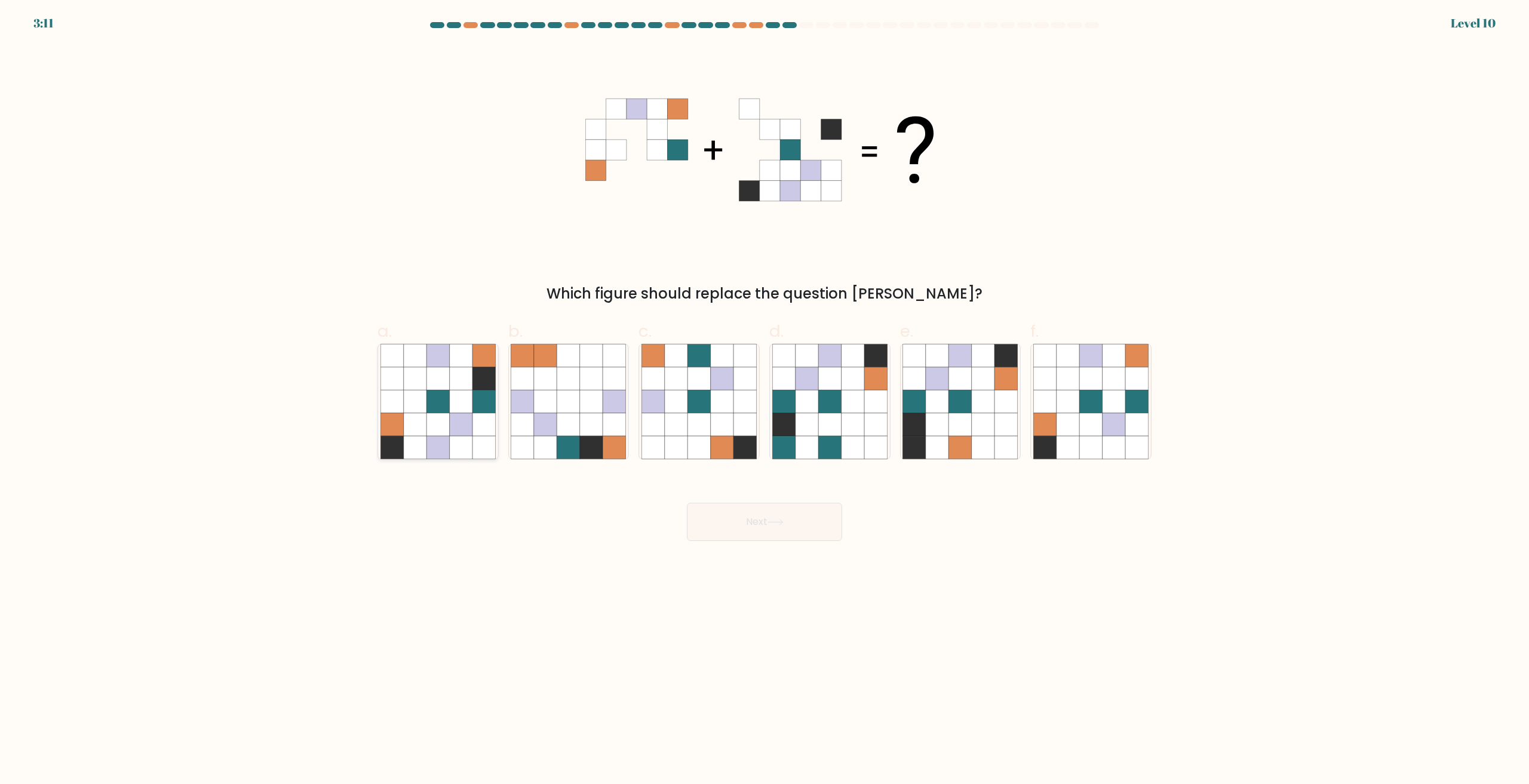
click at [431, 427] on icon at bounding box center [438, 424] width 23 height 23
click at [765, 400] on input "a." at bounding box center [765, 396] width 1 height 8
radio input "true"
click at [736, 525] on button "Next" at bounding box center [764, 522] width 155 height 38
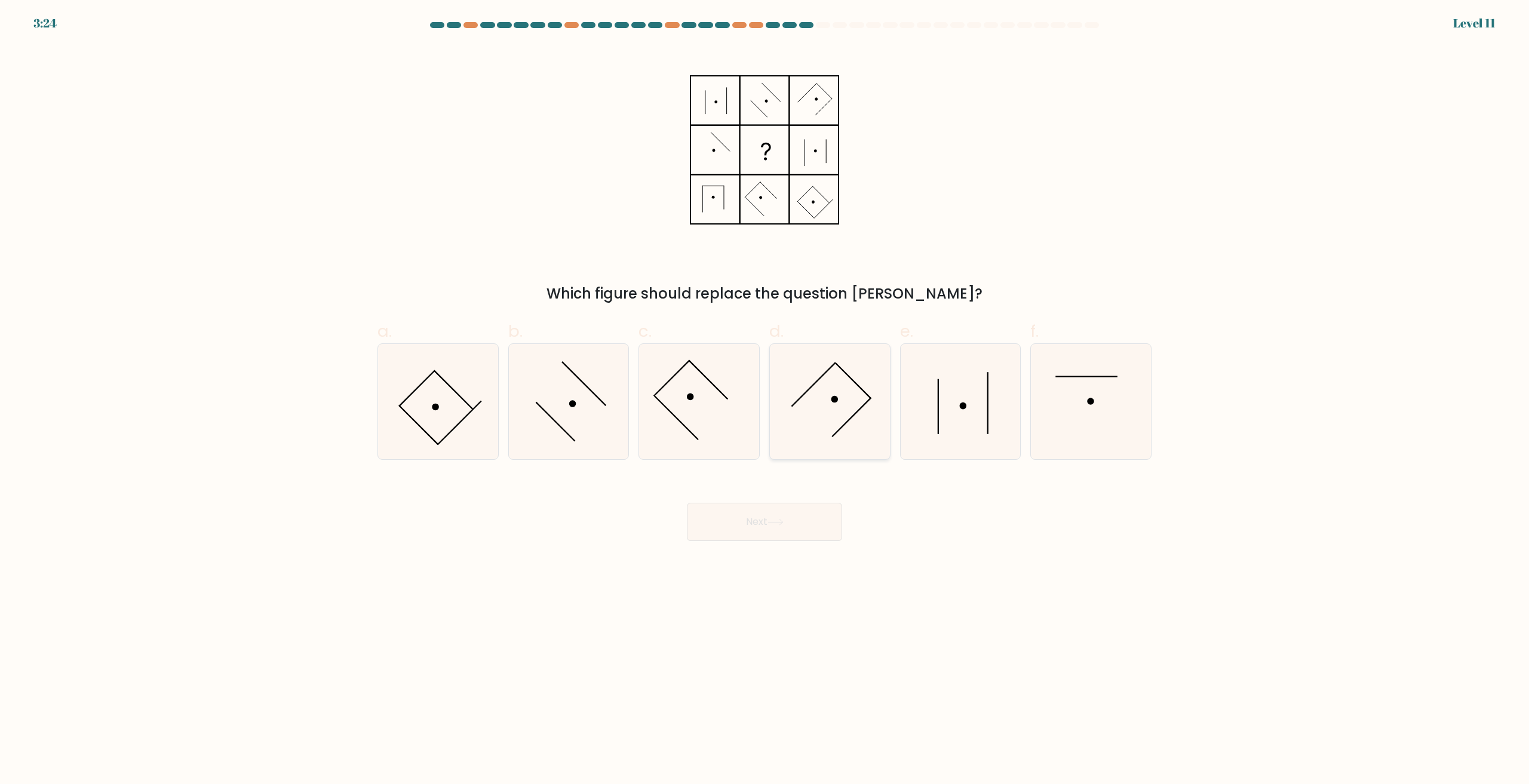
click at [839, 402] on icon at bounding box center [830, 401] width 115 height 115
click at [765, 400] on input "d." at bounding box center [765, 396] width 1 height 8
radio input "true"
click at [794, 529] on button "Next" at bounding box center [764, 522] width 155 height 38
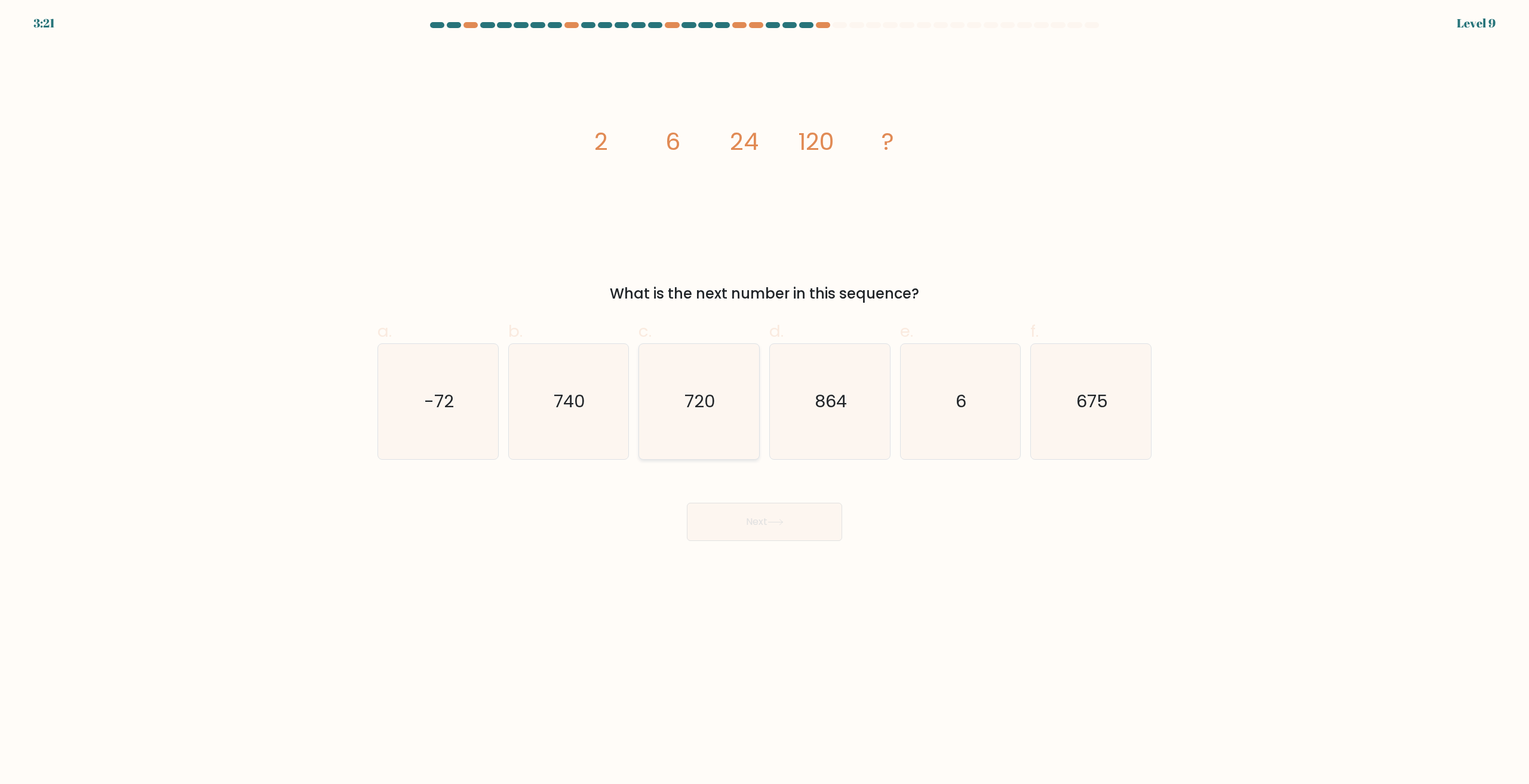
click at [696, 374] on icon "720" at bounding box center [699, 401] width 115 height 115
click at [765, 392] on input "c. 720" at bounding box center [765, 396] width 1 height 8
radio input "true"
click at [801, 521] on button "Next" at bounding box center [764, 522] width 155 height 38
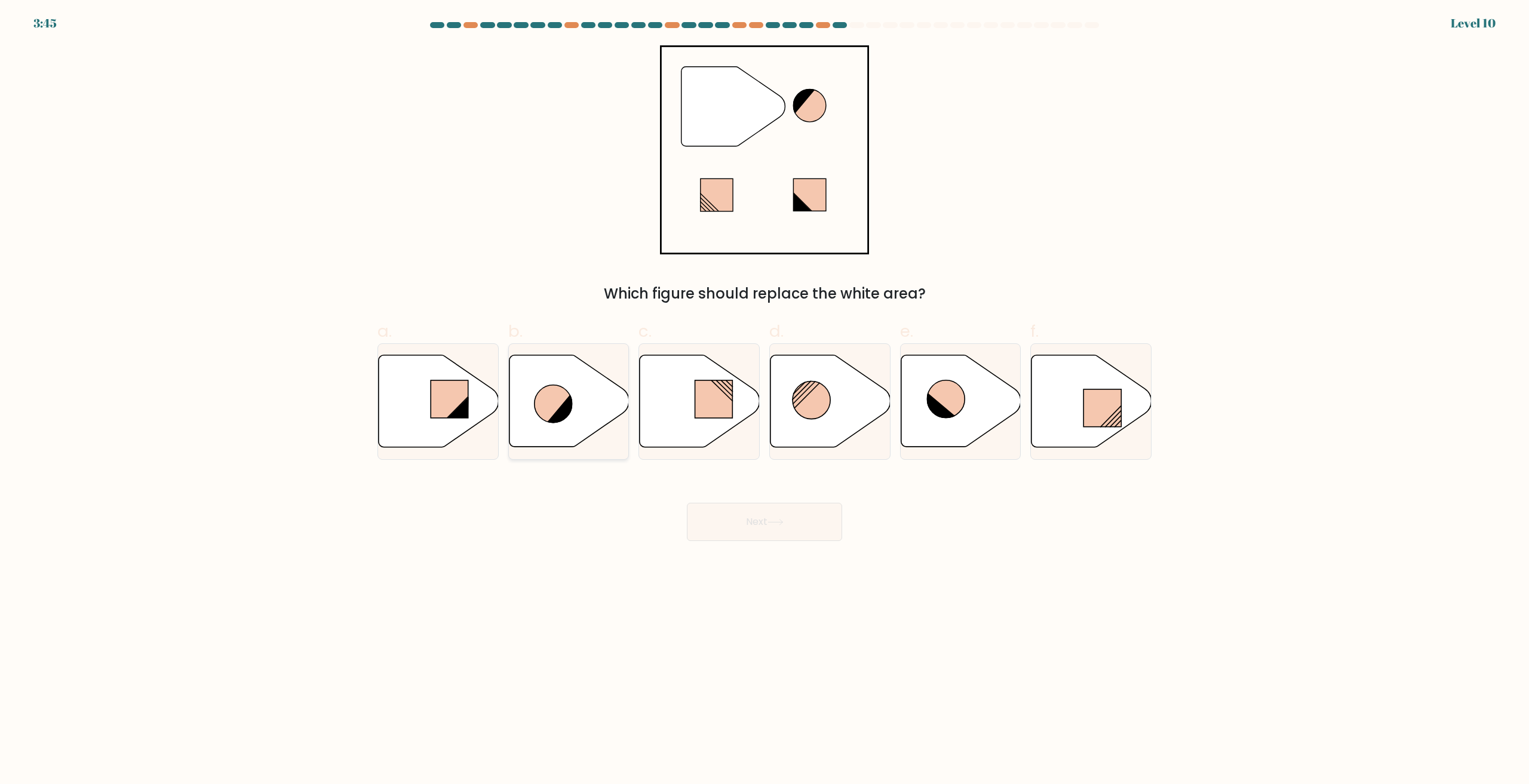
click at [586, 415] on icon at bounding box center [569, 401] width 120 height 92
click at [765, 400] on input "b." at bounding box center [765, 396] width 1 height 8
radio input "true"
click at [801, 518] on button "Next" at bounding box center [764, 522] width 155 height 38
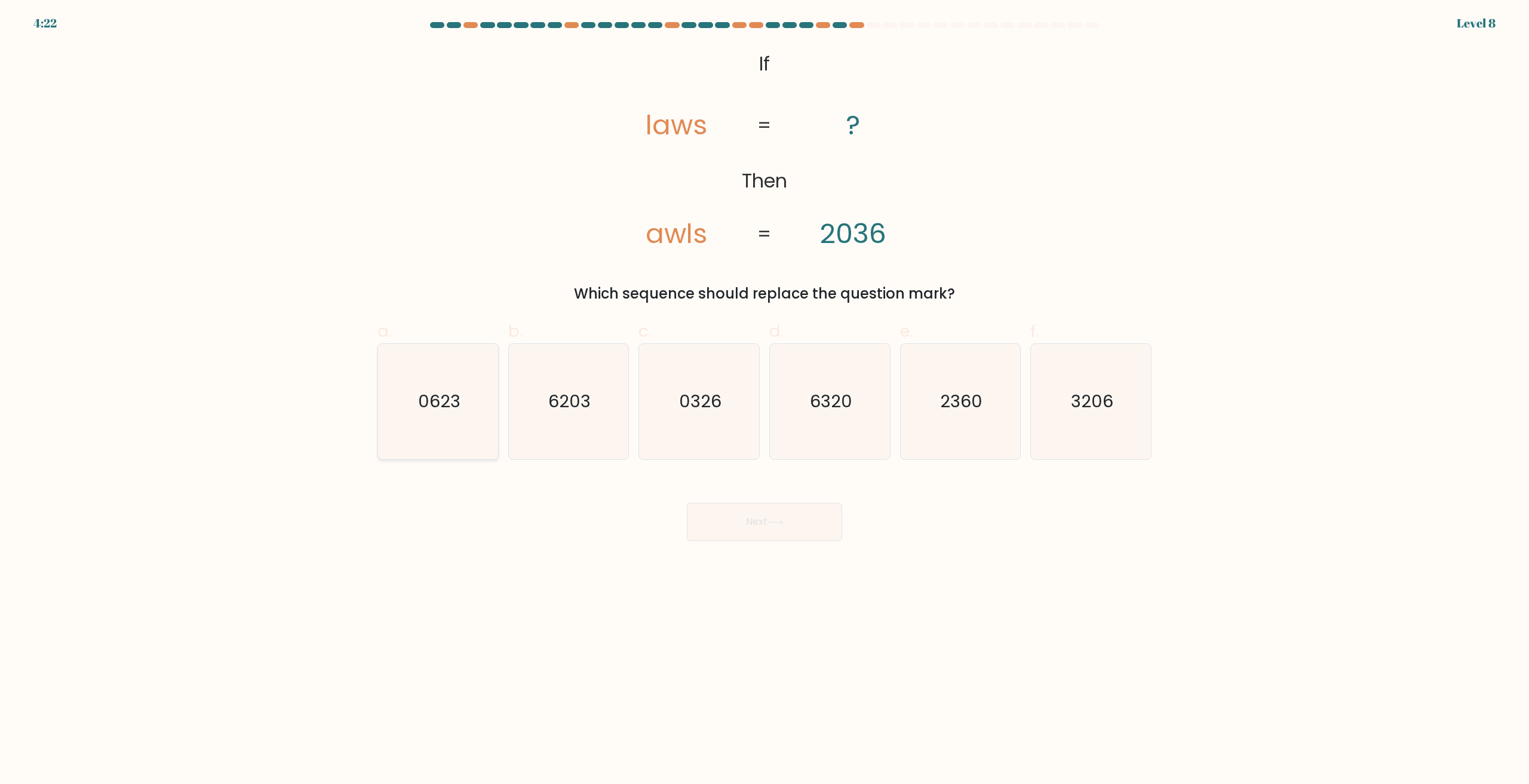
click at [463, 434] on icon "0623" at bounding box center [438, 401] width 115 height 115
click at [765, 400] on input "a. 0623" at bounding box center [765, 396] width 1 height 8
radio input "true"
click at [728, 514] on button "Next" at bounding box center [764, 522] width 155 height 38
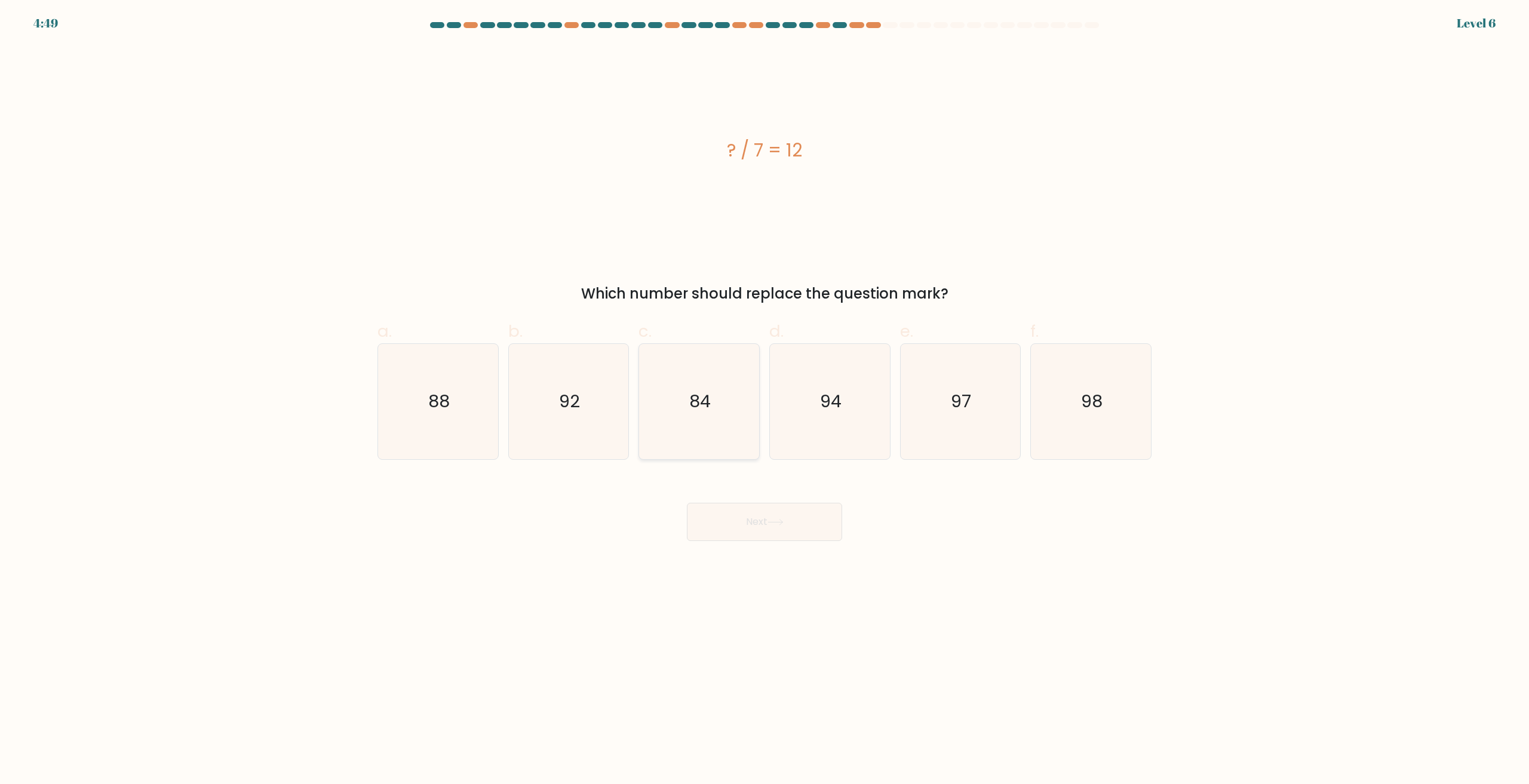
drag, startPoint x: 699, startPoint y: 420, endPoint x: 716, endPoint y: 435, distance: 22.7
click at [701, 420] on icon "84" at bounding box center [699, 401] width 115 height 115
click at [765, 400] on input "c. 84" at bounding box center [765, 396] width 1 height 8
radio input "true"
click at [783, 517] on button "Next" at bounding box center [764, 522] width 155 height 38
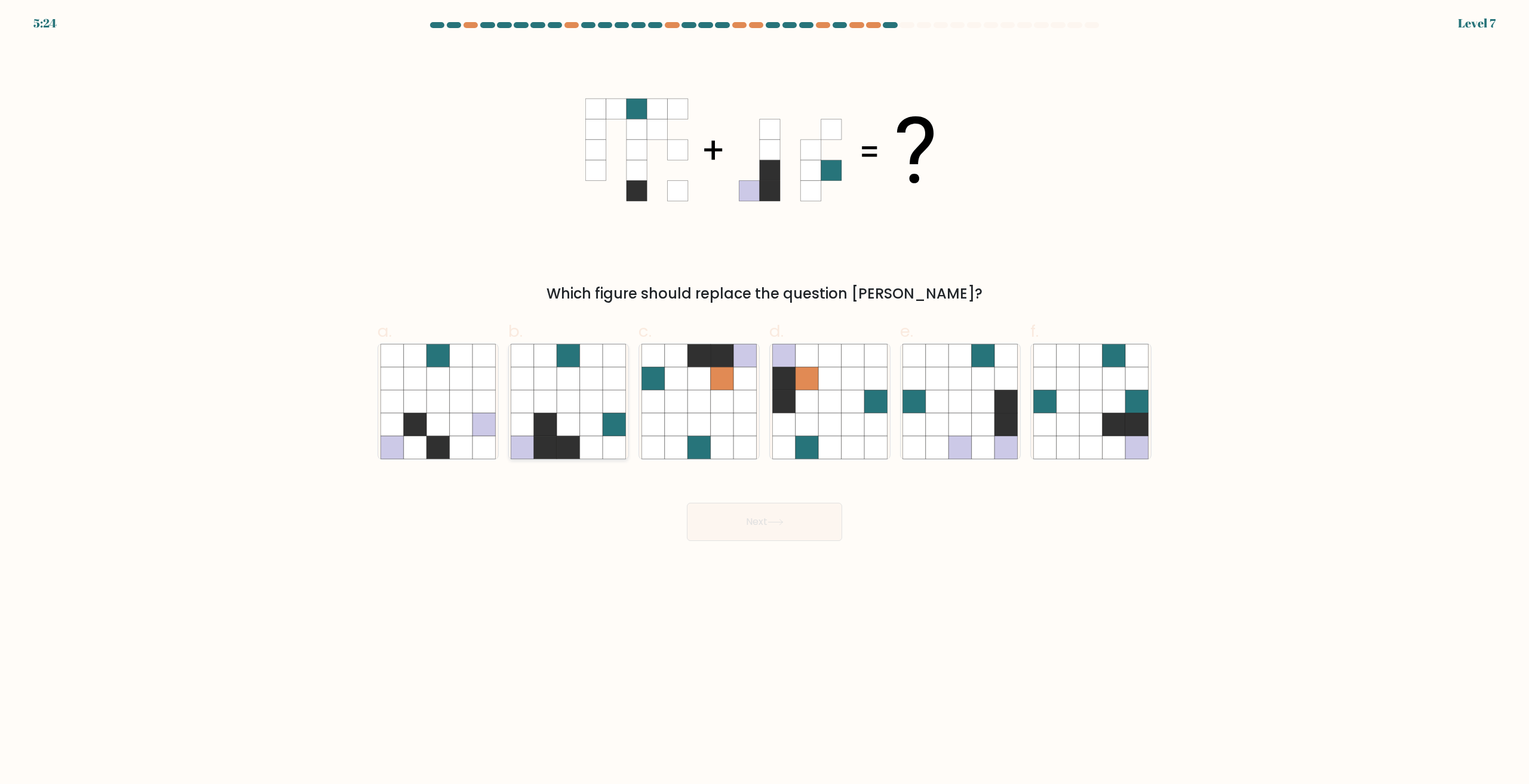
click at [568, 434] on icon at bounding box center [568, 424] width 23 height 23
click at [765, 400] on input "b." at bounding box center [765, 396] width 1 height 8
radio input "true"
click at [770, 527] on button "Next" at bounding box center [764, 522] width 155 height 38
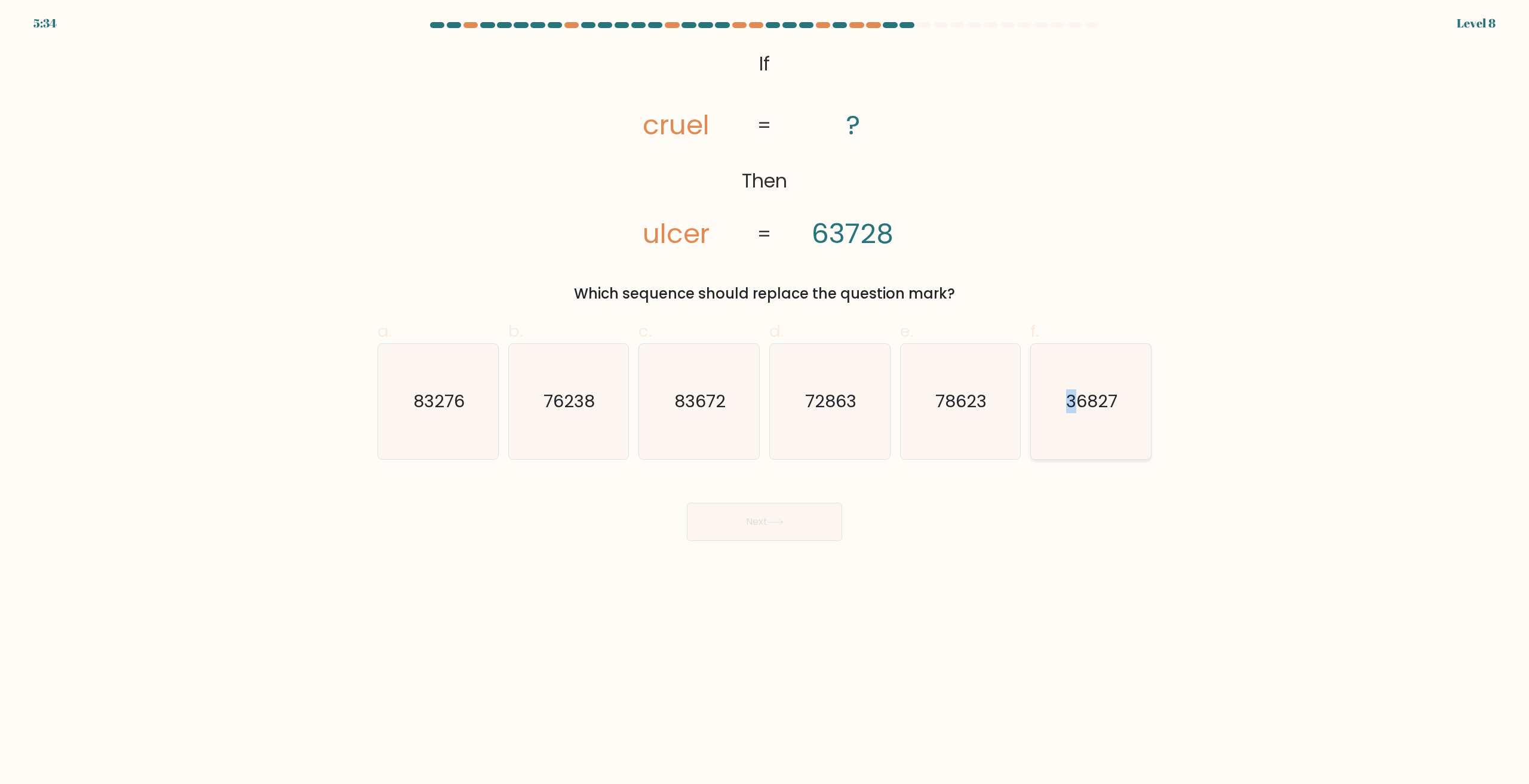
click at [1072, 426] on icon "36827" at bounding box center [1091, 401] width 115 height 115
click at [1087, 426] on icon "36827" at bounding box center [1091, 401] width 115 height 115
click at [765, 400] on input "f. 36827" at bounding box center [765, 396] width 1 height 8
radio input "true"
click at [802, 533] on button "Next" at bounding box center [764, 522] width 155 height 38
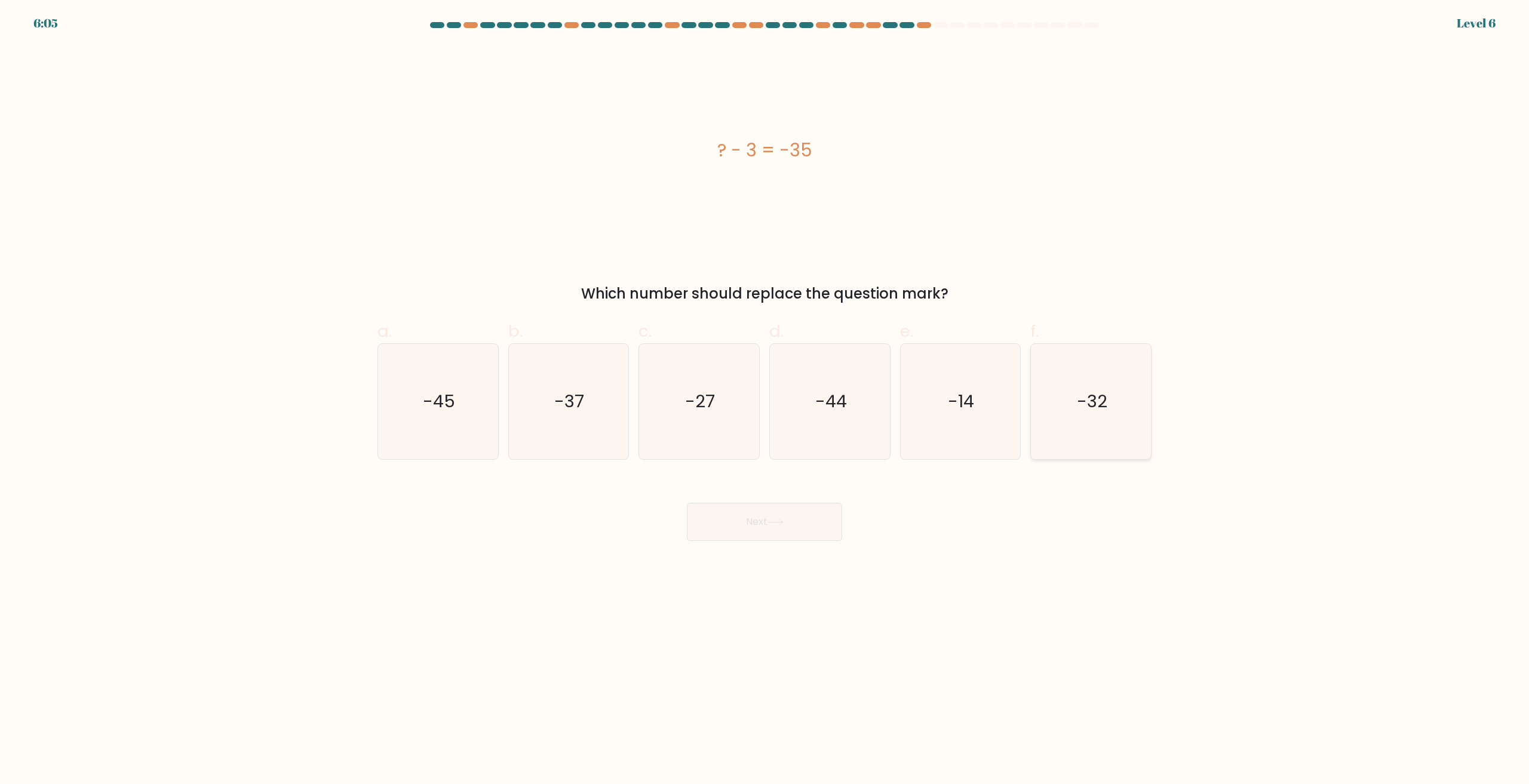
click at [1088, 436] on icon "-32" at bounding box center [1091, 401] width 115 height 115
click at [765, 400] on input "f. -32" at bounding box center [765, 396] width 1 height 8
radio input "true"
click at [821, 519] on button "Next" at bounding box center [764, 522] width 155 height 38
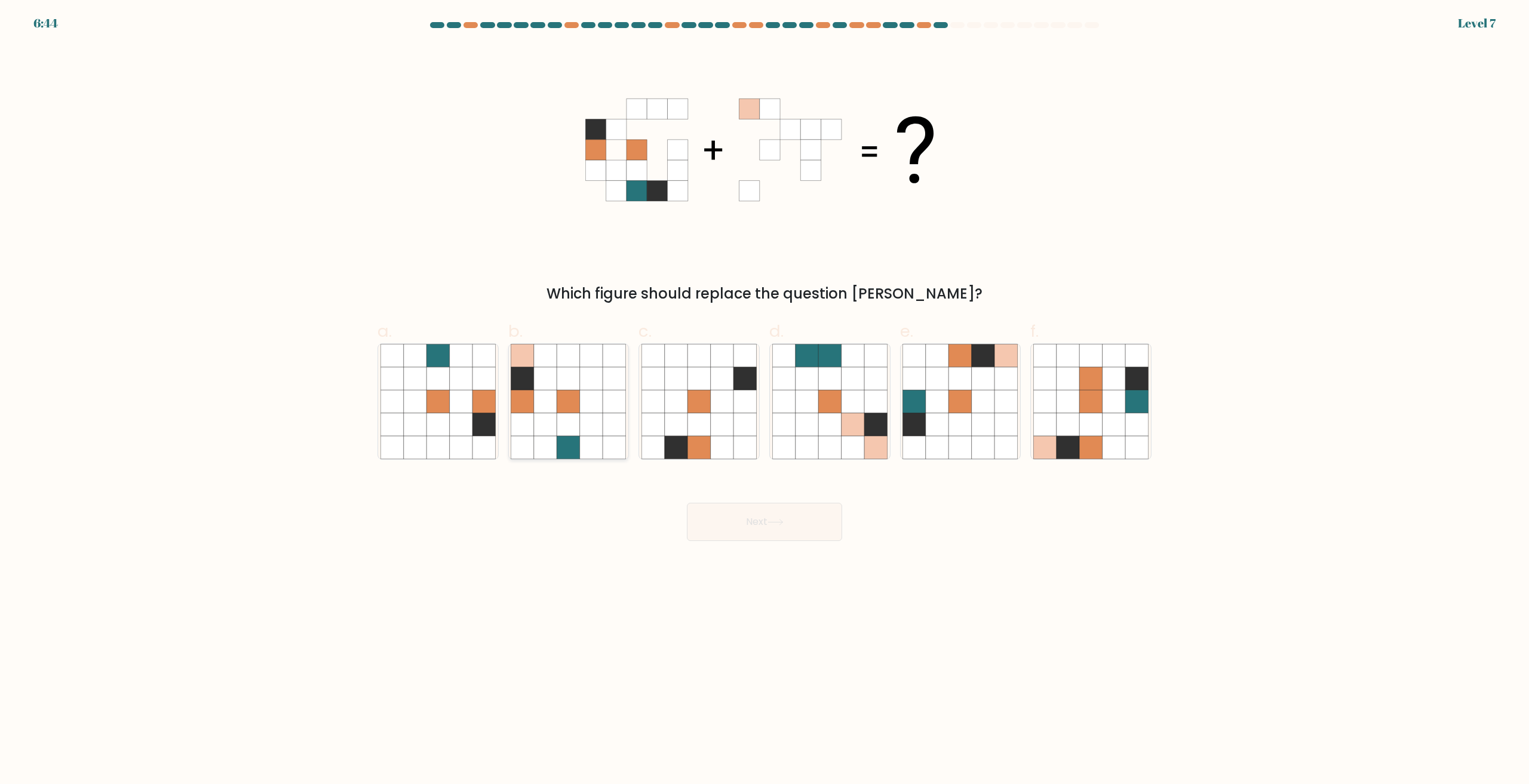
click at [555, 407] on icon at bounding box center [545, 401] width 23 height 23
click at [765, 400] on input "b." at bounding box center [765, 396] width 1 height 8
radio input "true"
click at [768, 537] on button "Next" at bounding box center [764, 522] width 155 height 38
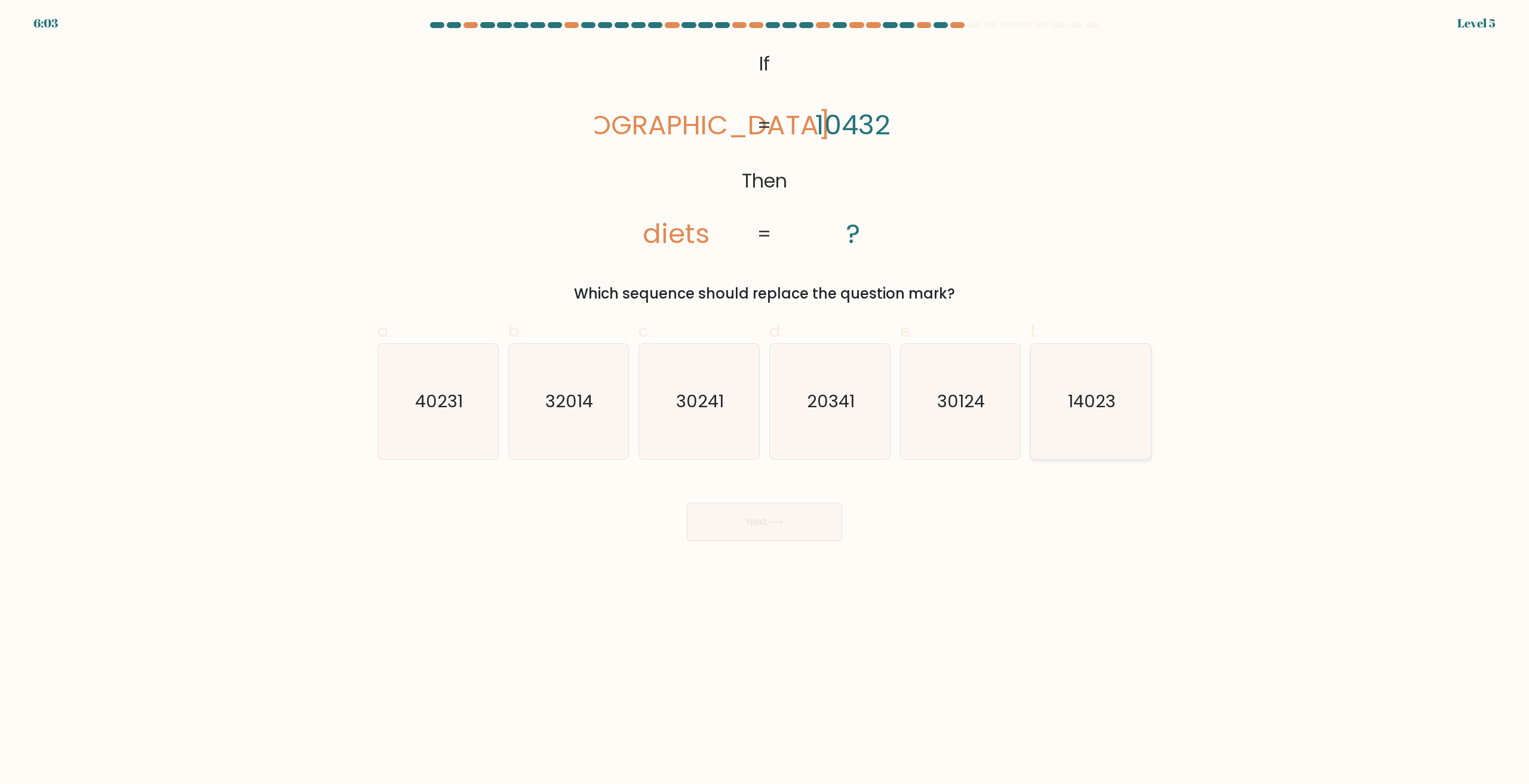
click at [1070, 439] on icon "14023" at bounding box center [1091, 401] width 115 height 115
click at [765, 400] on input "f. 14023" at bounding box center [765, 396] width 1 height 8
radio input "true"
click at [795, 535] on button "Next" at bounding box center [764, 522] width 155 height 38
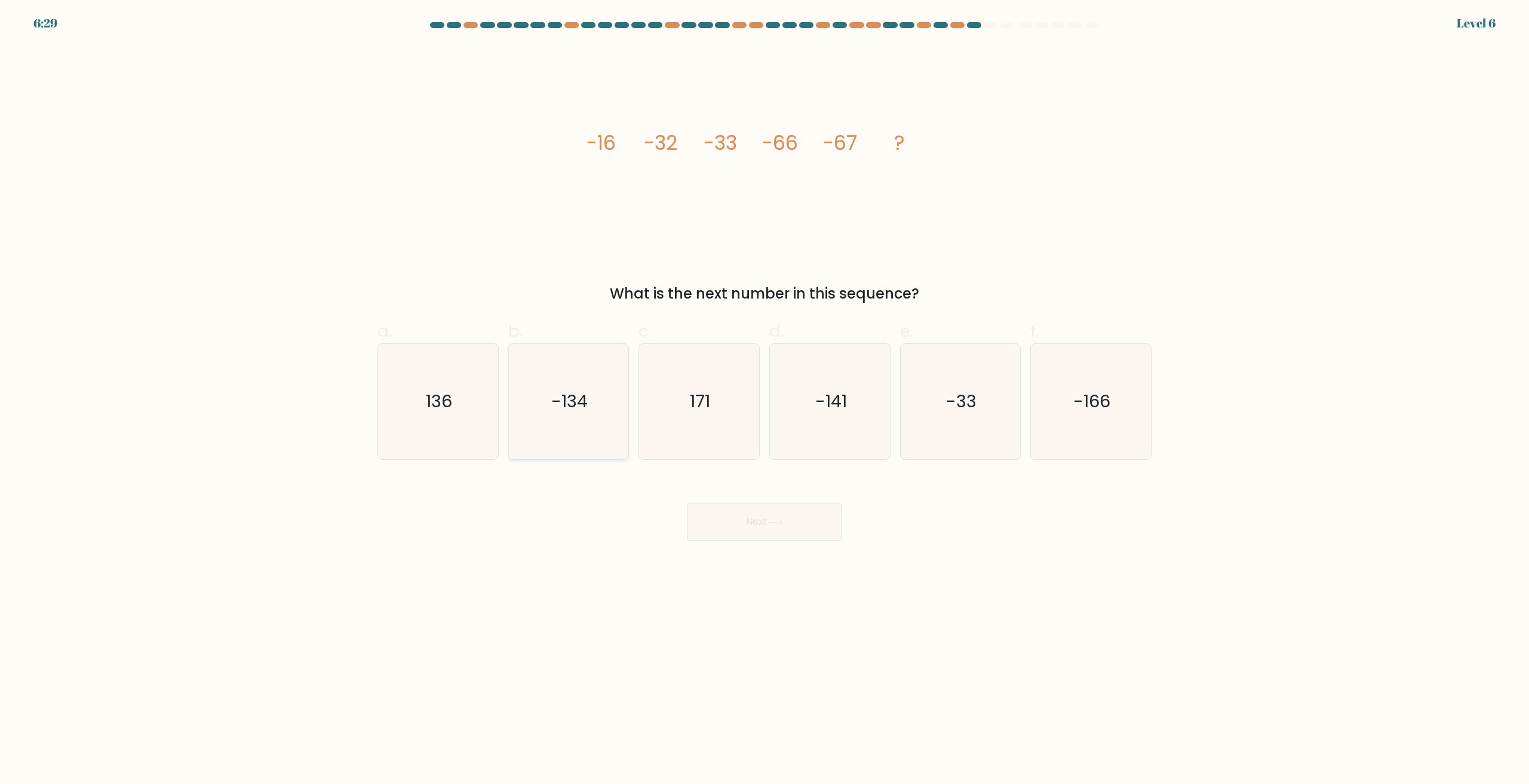
click at [574, 399] on text "-134" at bounding box center [569, 401] width 36 height 24
click at [765, 399] on input "b. -134" at bounding box center [765, 396] width 1 height 8
radio input "true"
click at [772, 507] on button "Next" at bounding box center [764, 522] width 155 height 38
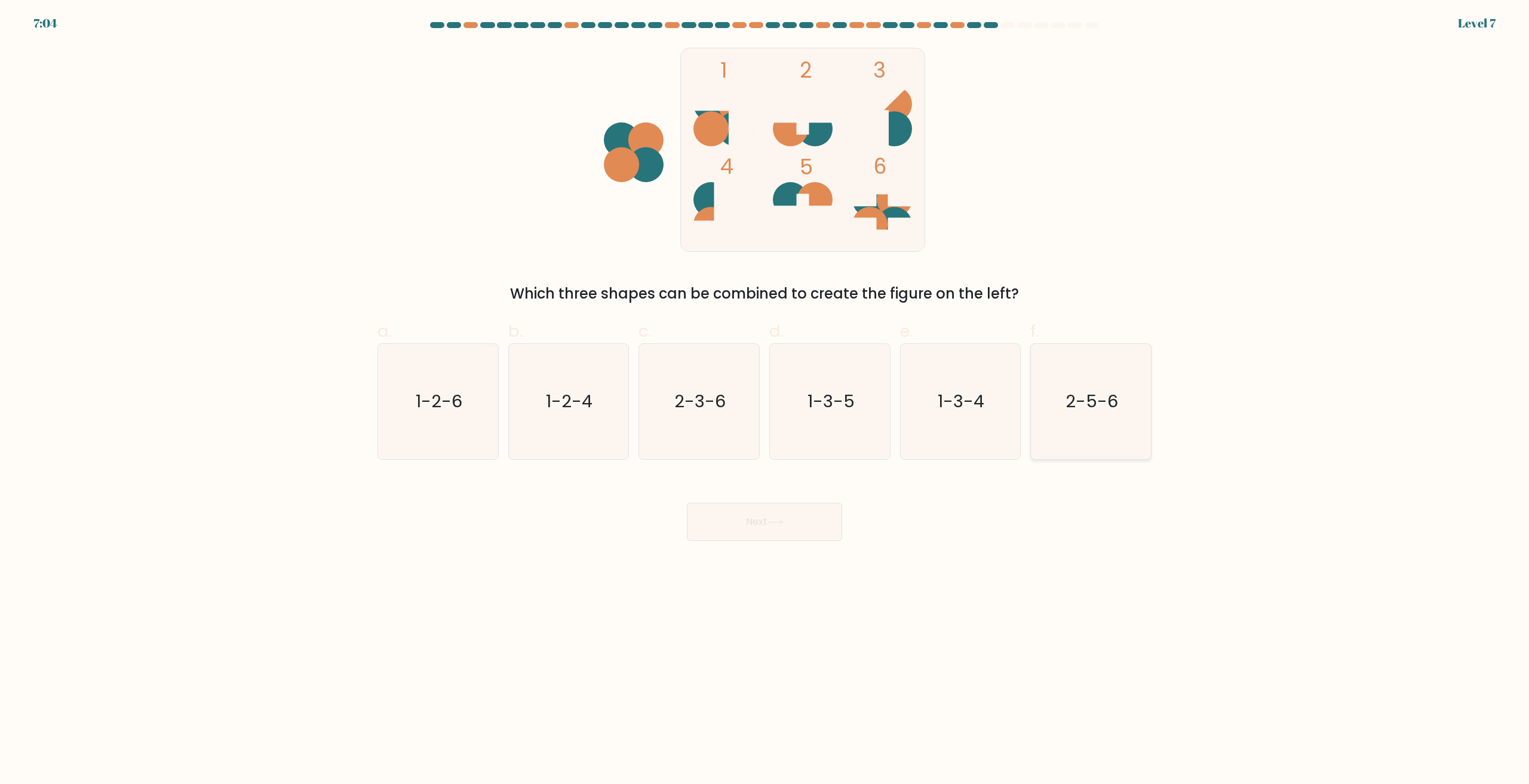
click at [1113, 421] on icon "2-5-6" at bounding box center [1091, 401] width 115 height 115
click at [765, 400] on input "f. 2-5-6" at bounding box center [765, 396] width 1 height 8
radio input "true"
click at [815, 526] on button "Next" at bounding box center [764, 522] width 155 height 38
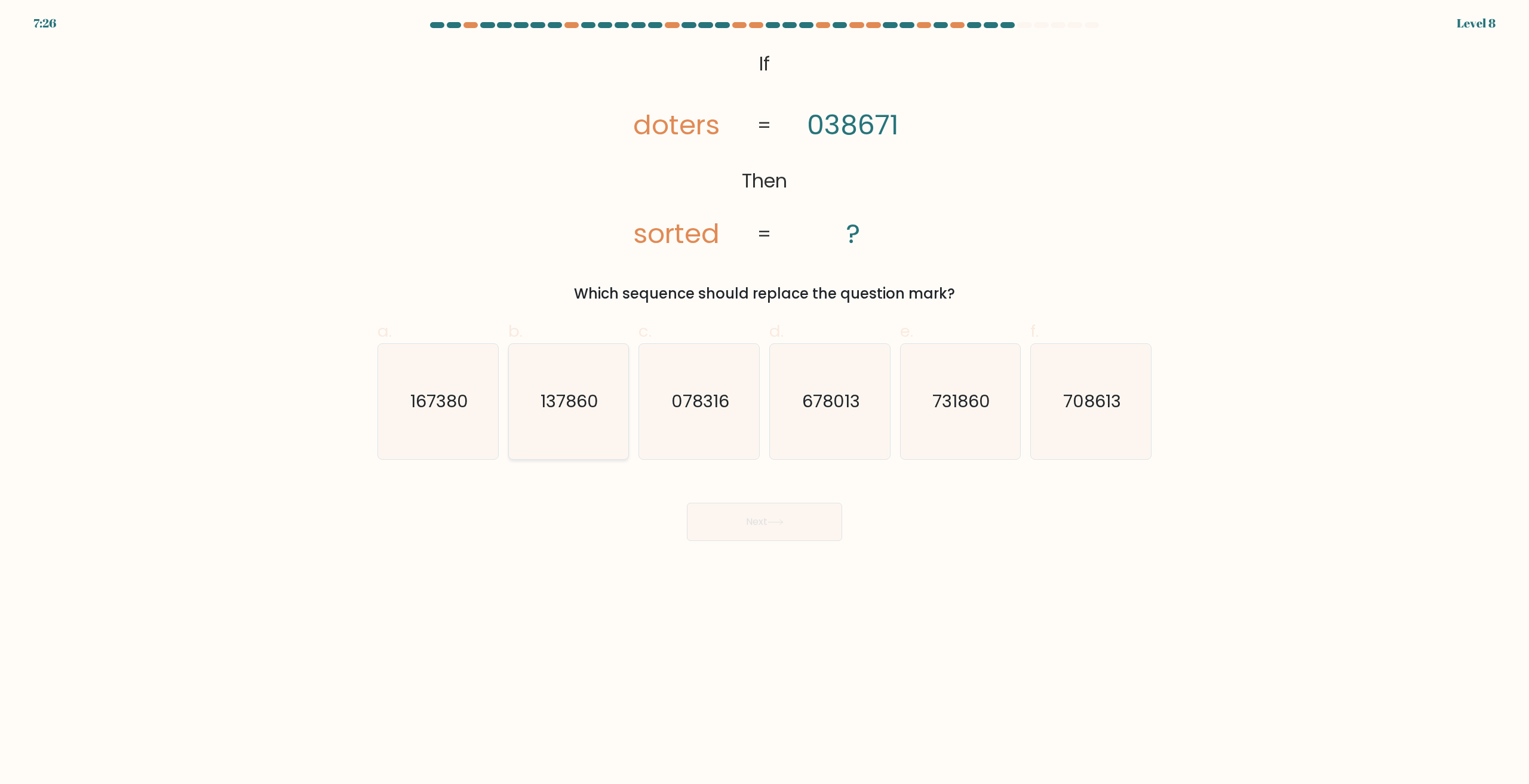
click at [579, 424] on icon "137860" at bounding box center [568, 401] width 115 height 115
click at [765, 400] on input "b. 137860" at bounding box center [765, 396] width 1 height 8
radio input "true"
click at [824, 530] on button "Next" at bounding box center [764, 522] width 155 height 38
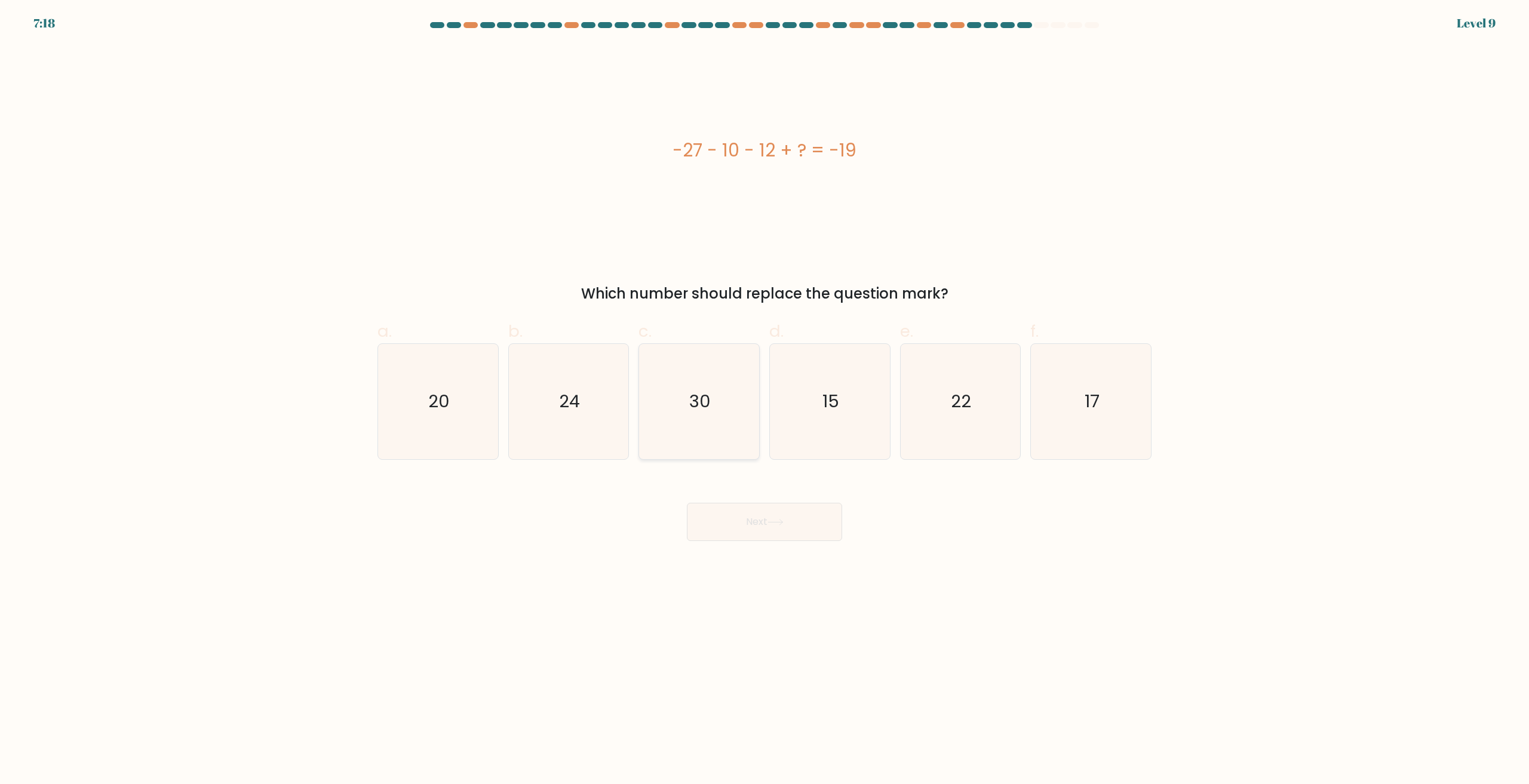
click at [733, 405] on icon "30" at bounding box center [699, 401] width 115 height 115
click at [765, 400] on input "c. 30" at bounding box center [765, 396] width 1 height 8
radio input "true"
click at [784, 521] on icon at bounding box center [776, 522] width 16 height 7
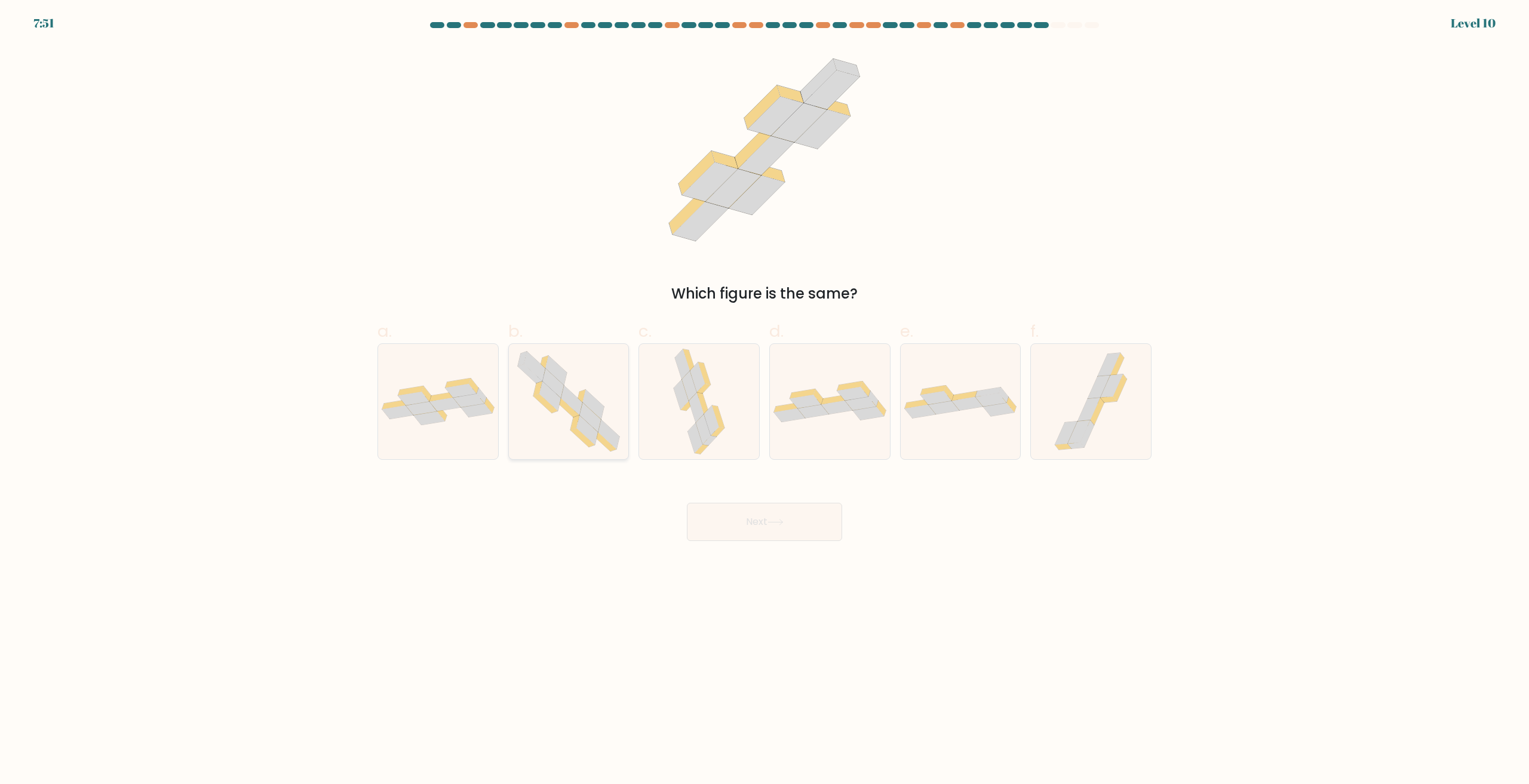
click at [585, 431] on icon at bounding box center [587, 430] width 21 height 29
click at [765, 400] on input "b." at bounding box center [765, 396] width 1 height 8
radio input "true"
click at [729, 518] on button "Next" at bounding box center [764, 522] width 155 height 38
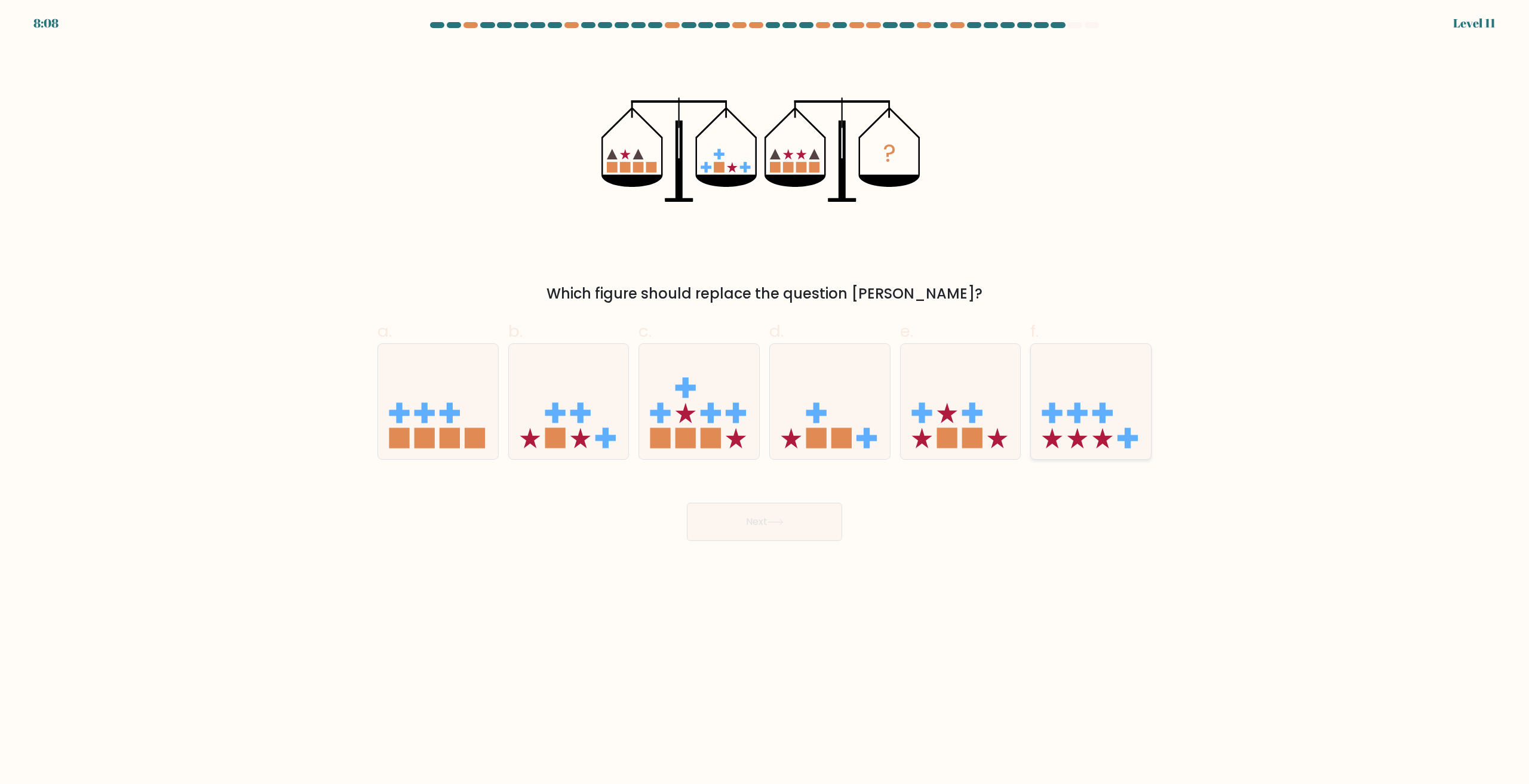
click at [1069, 404] on icon at bounding box center [1091, 402] width 120 height 99
click at [765, 400] on input "f." at bounding box center [765, 396] width 1 height 8
radio input "true"
click at [791, 524] on button "Next" at bounding box center [764, 522] width 155 height 38
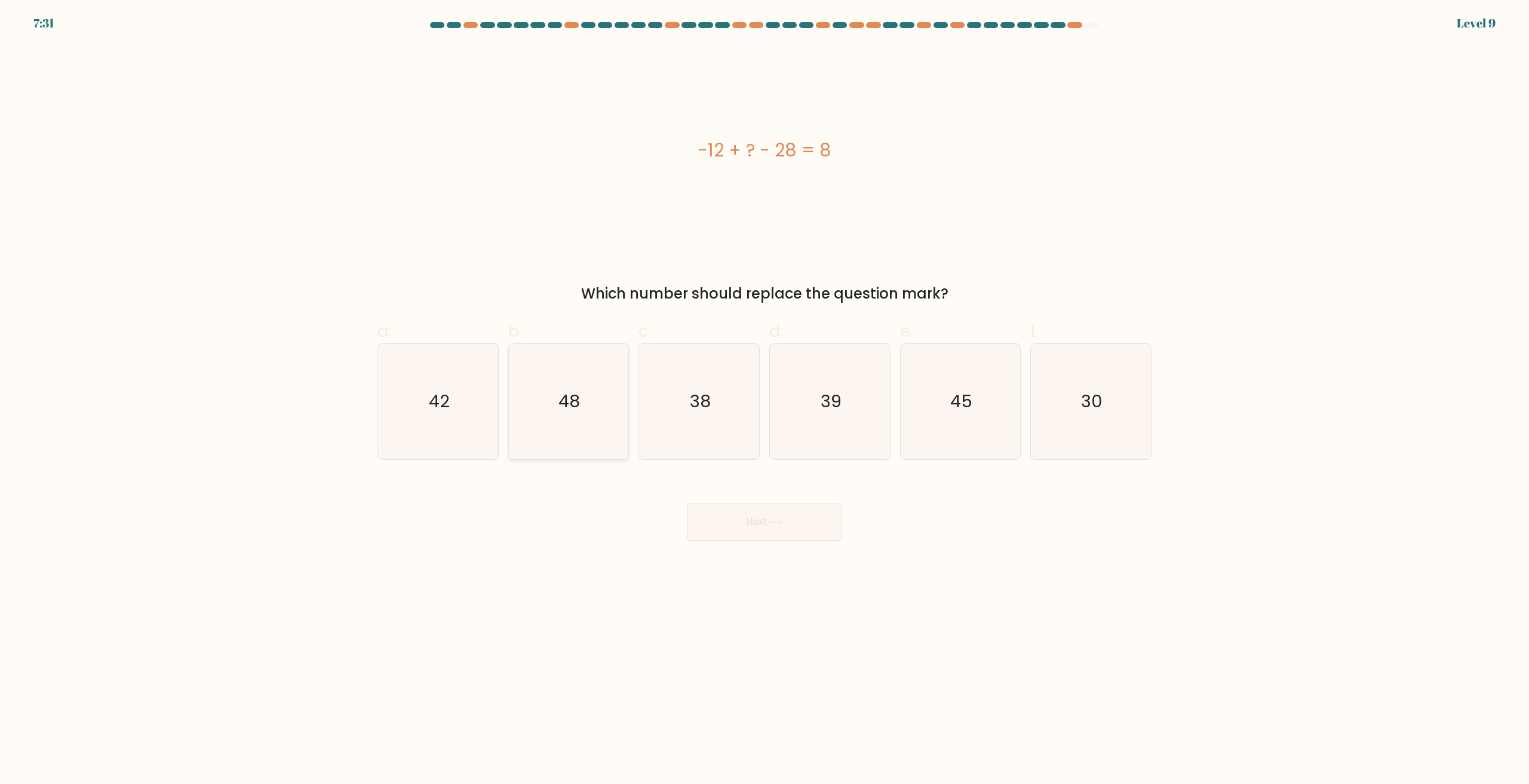
click at [611, 393] on icon "48" at bounding box center [568, 401] width 115 height 115
click at [765, 393] on input "b. 48" at bounding box center [765, 396] width 1 height 8
radio input "true"
click at [811, 538] on button "Next" at bounding box center [764, 522] width 155 height 38
click at [789, 517] on button "Next" at bounding box center [764, 522] width 155 height 38
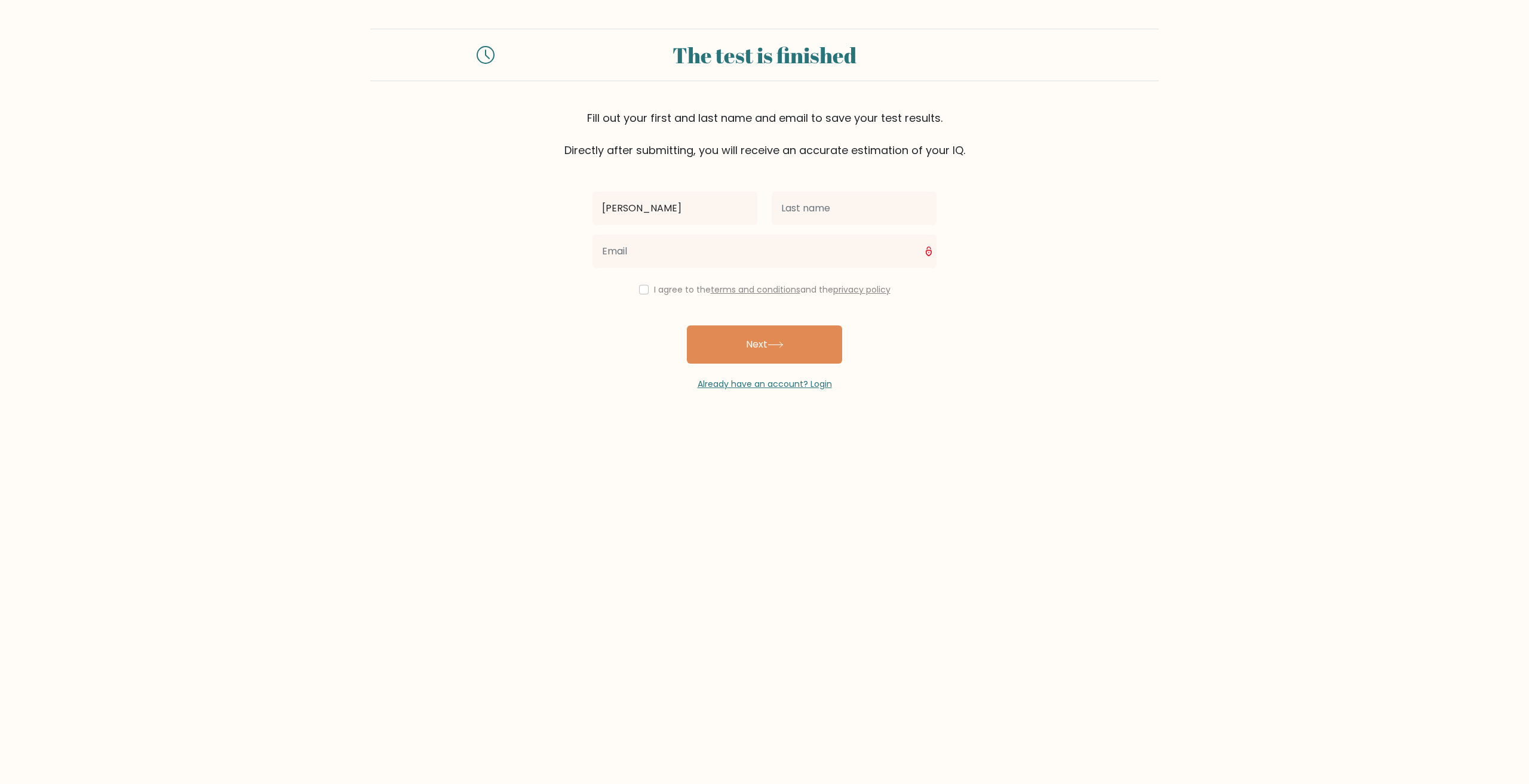
type input "Jerwyn Angelo"
type input "Edusada"
type input "Jayewyn9@gmail.com"
click at [687, 325] on button "Next" at bounding box center [764, 344] width 155 height 38
click at [645, 287] on input "checkbox" at bounding box center [644, 290] width 10 height 10
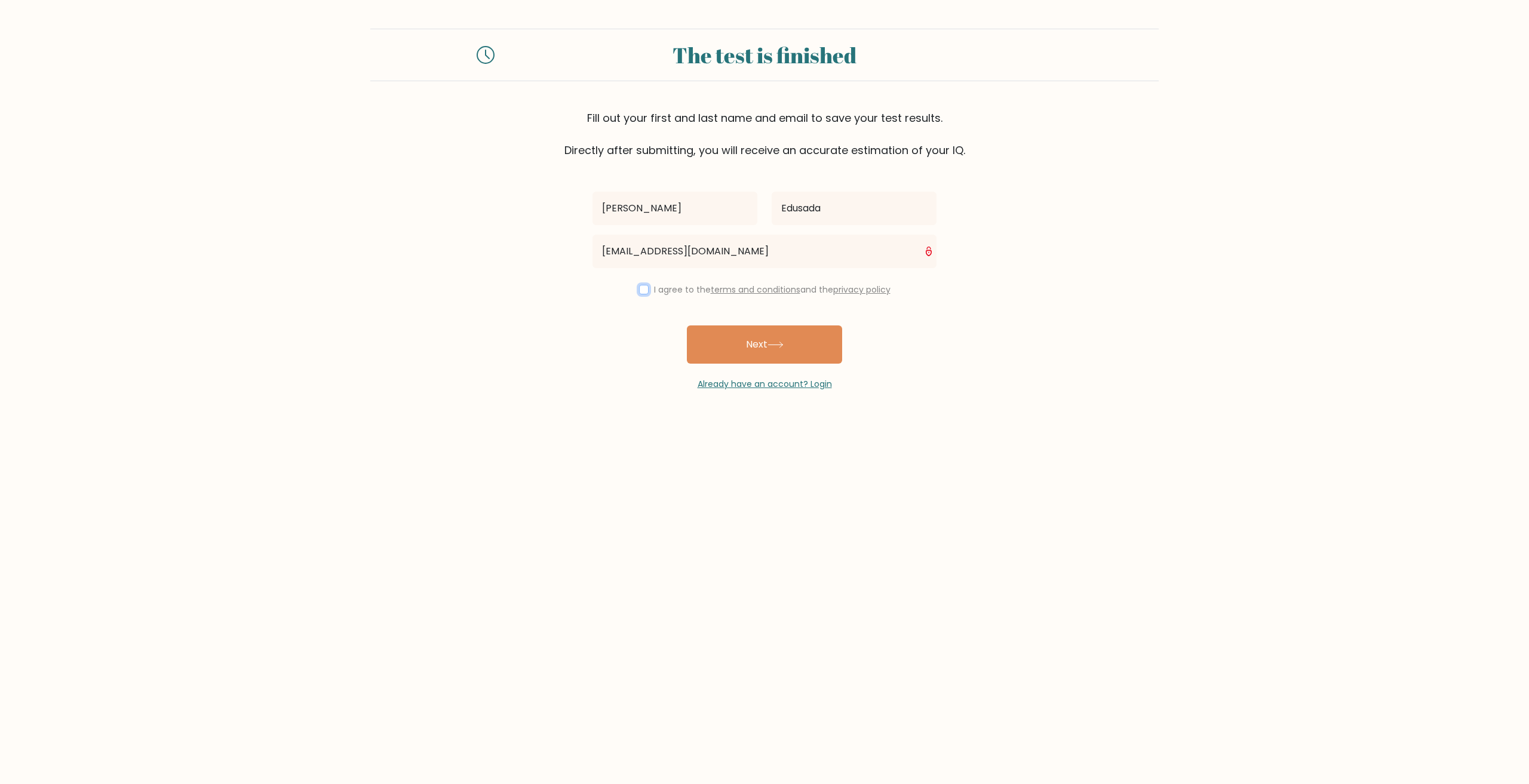
checkbox input "true"
click at [719, 334] on button "Next" at bounding box center [764, 344] width 155 height 38
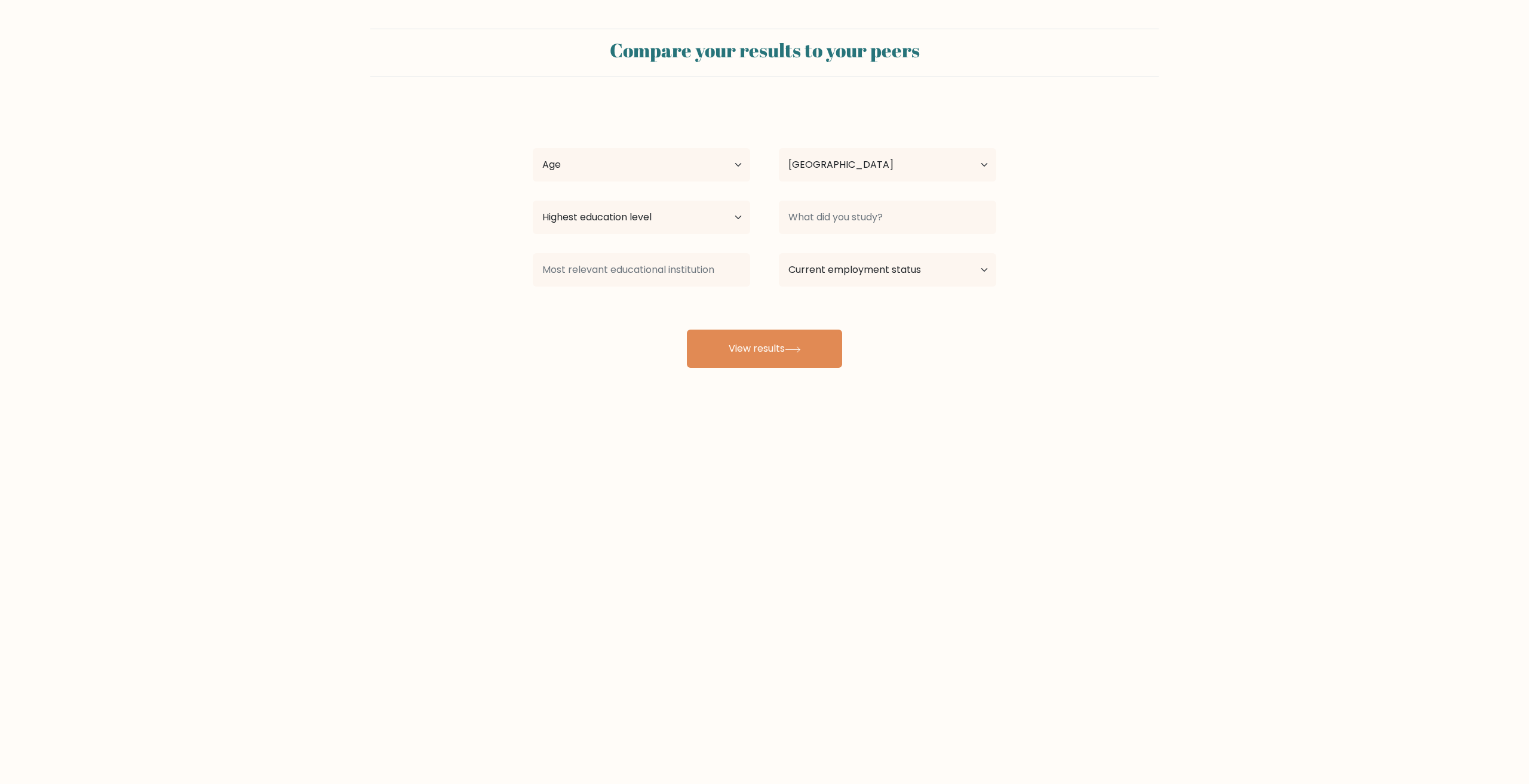
select select "PH"
click at [744, 222] on select "Highest education level No schooling Primary Lower Secondary Upper Secondary Oc…" at bounding box center [641, 217] width 218 height 34
click at [626, 213] on select "Highest education level No schooling Primary Lower Secondary Upper Secondary Oc…" at bounding box center [641, 217] width 218 height 34
click at [654, 163] on select "Age Under 18 years old 18-24 years old 25-34 years old 35-44 years old 45-54 ye…" at bounding box center [641, 165] width 218 height 34
select select "18_24"
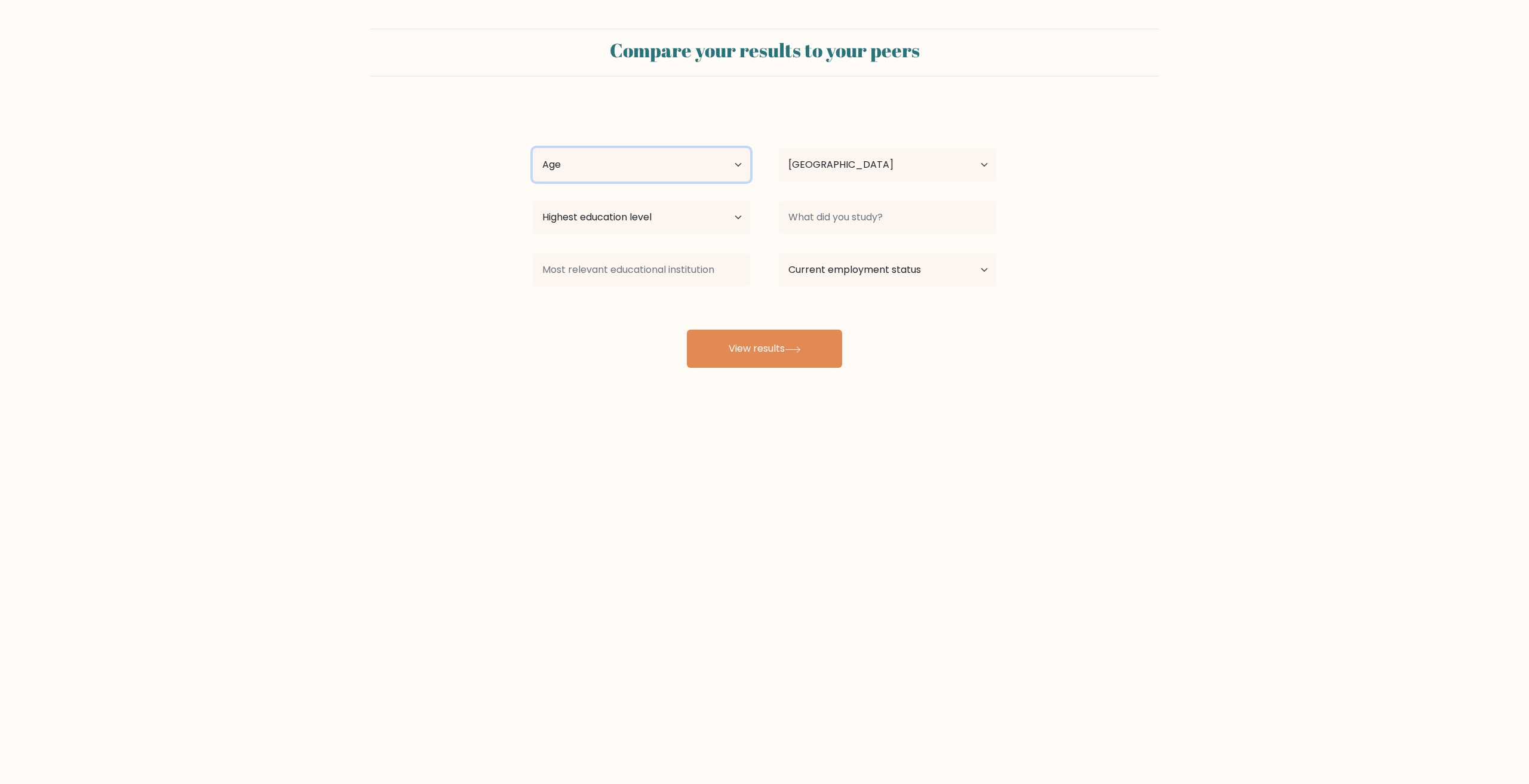
click at [533, 148] on select "Age Under 18 years old 18-24 years old 25-34 years old 35-44 years old 45-54 ye…" at bounding box center [641, 165] width 218 height 34
click at [870, 170] on select "Country Afghanistan Albania Algeria American Samoa Andorra Angola Anguilla Anta…" at bounding box center [887, 165] width 218 height 34
click at [867, 172] on select "Country Afghanistan Albania Algeria American Samoa Andorra Angola Anguilla Anta…" at bounding box center [887, 165] width 218 height 34
click at [685, 213] on select "Highest education level No schooling Primary Lower Secondary Upper Secondary Oc…" at bounding box center [641, 217] width 218 height 34
select select "upper_secondary"
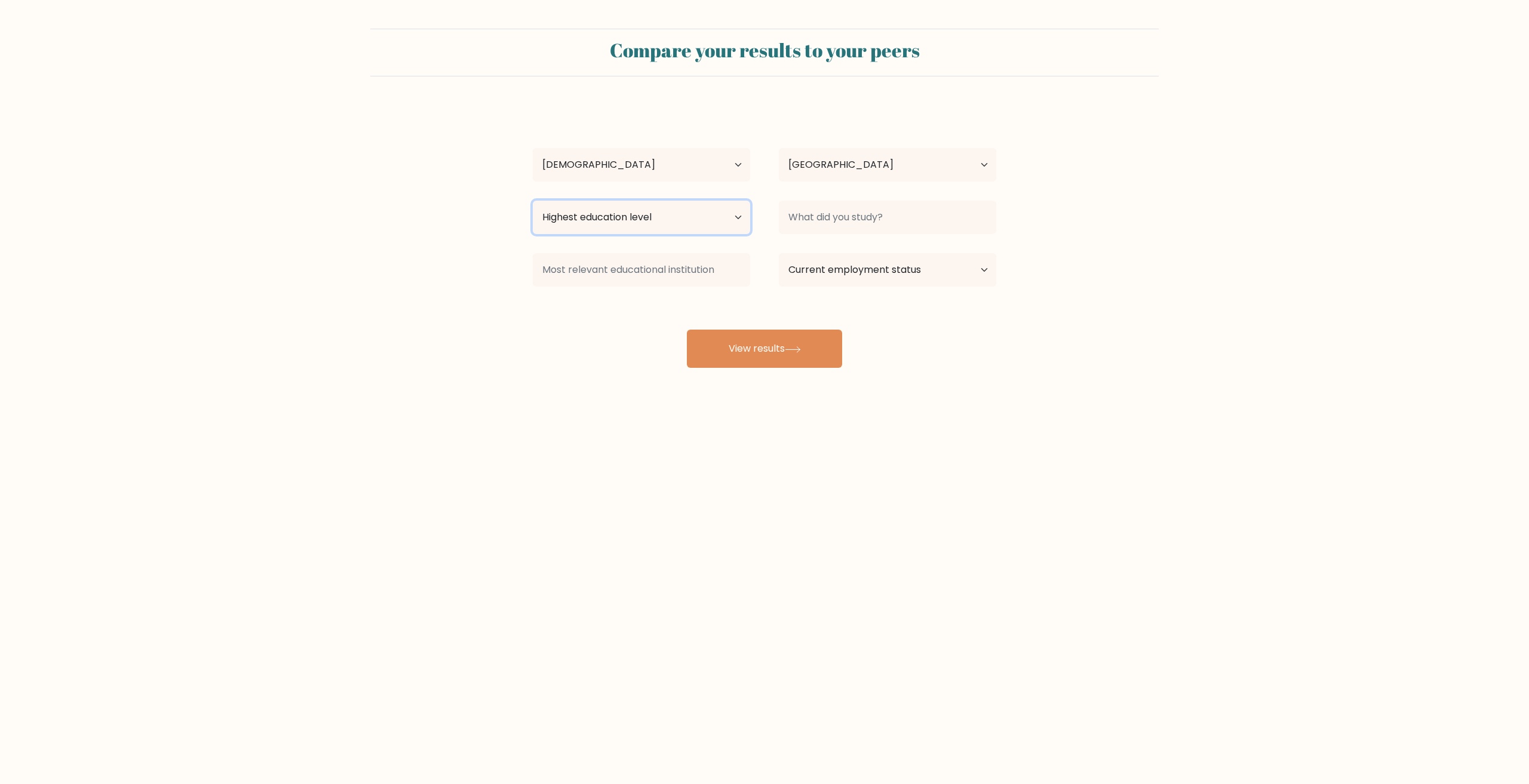
click at [533, 201] on select "Highest education level No schooling Primary Lower Secondary Upper Secondary Oc…" at bounding box center [641, 217] width 218 height 34
click at [816, 230] on input at bounding box center [887, 217] width 218 height 34
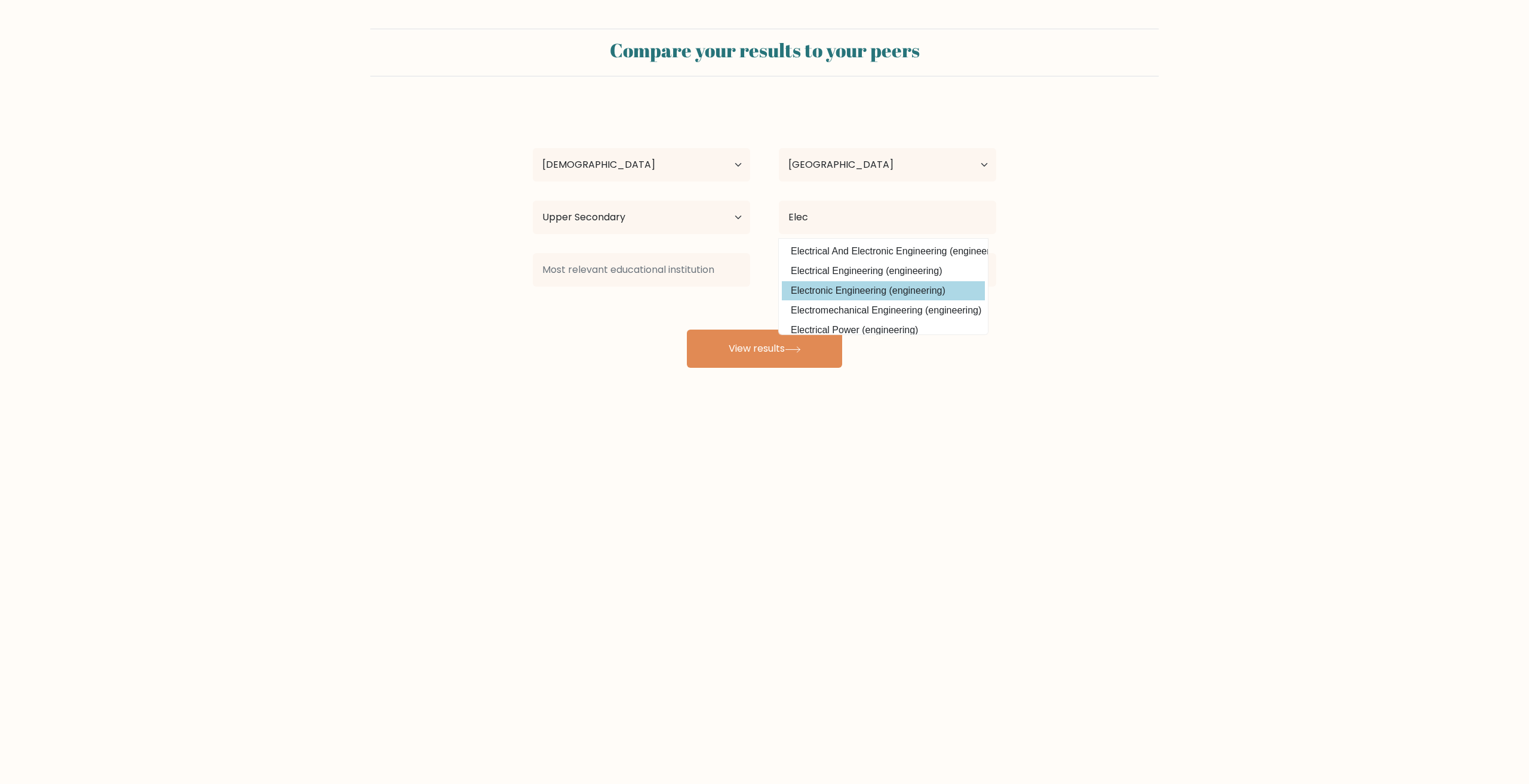
click at [876, 295] on option "Electronic Engineering (engineering)" at bounding box center [883, 290] width 203 height 19
type input "Electronic Engineering"
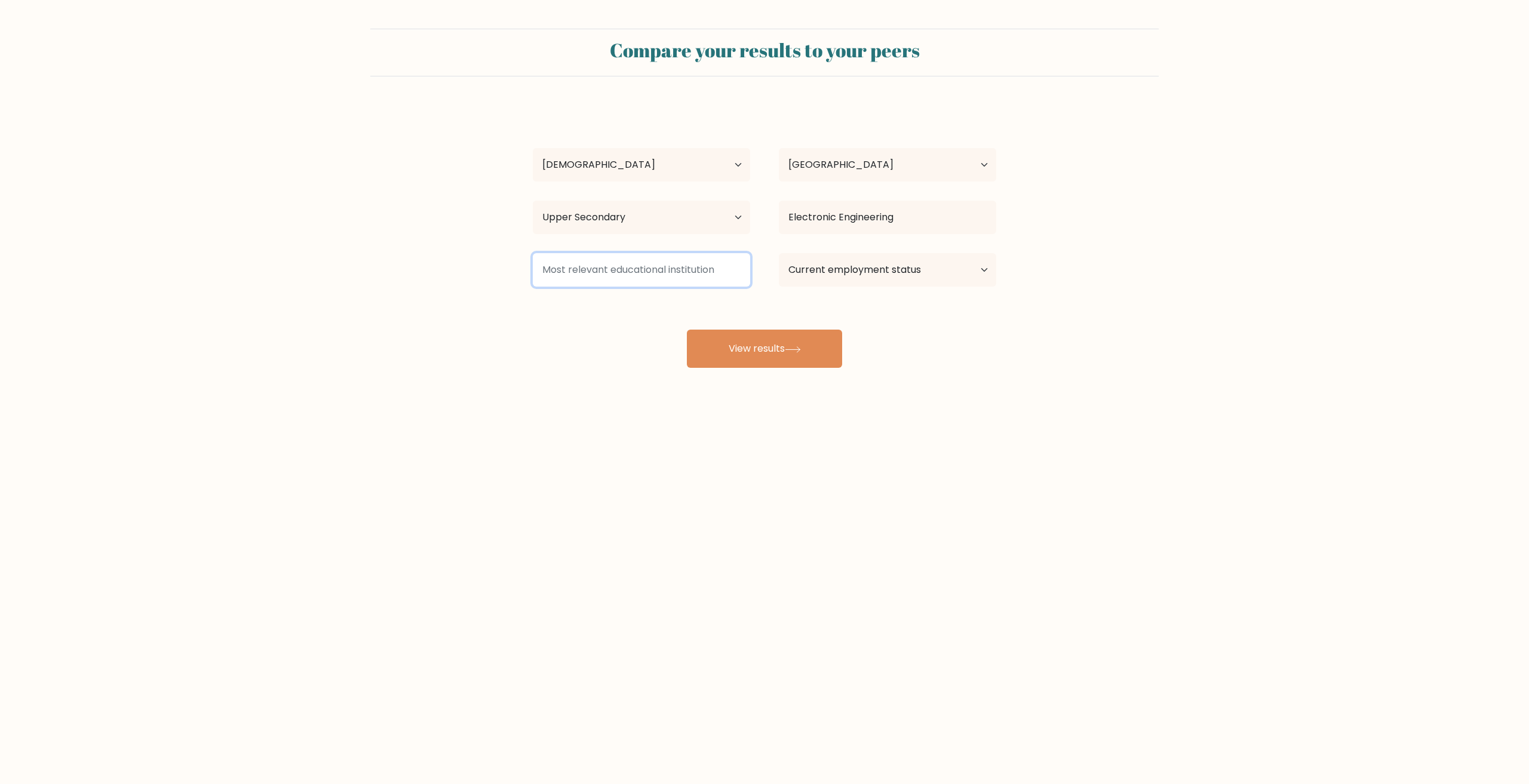
click at [640, 278] on input at bounding box center [641, 270] width 218 height 34
click at [831, 268] on select "Current employment status Employed Student Retired Other / prefer not to answer" at bounding box center [887, 270] width 218 height 34
select select "student"
click at [779, 253] on select "Current employment status Employed Student Retired Other / prefer not to answer" at bounding box center [887, 270] width 218 height 34
click at [721, 266] on input at bounding box center [641, 270] width 218 height 34
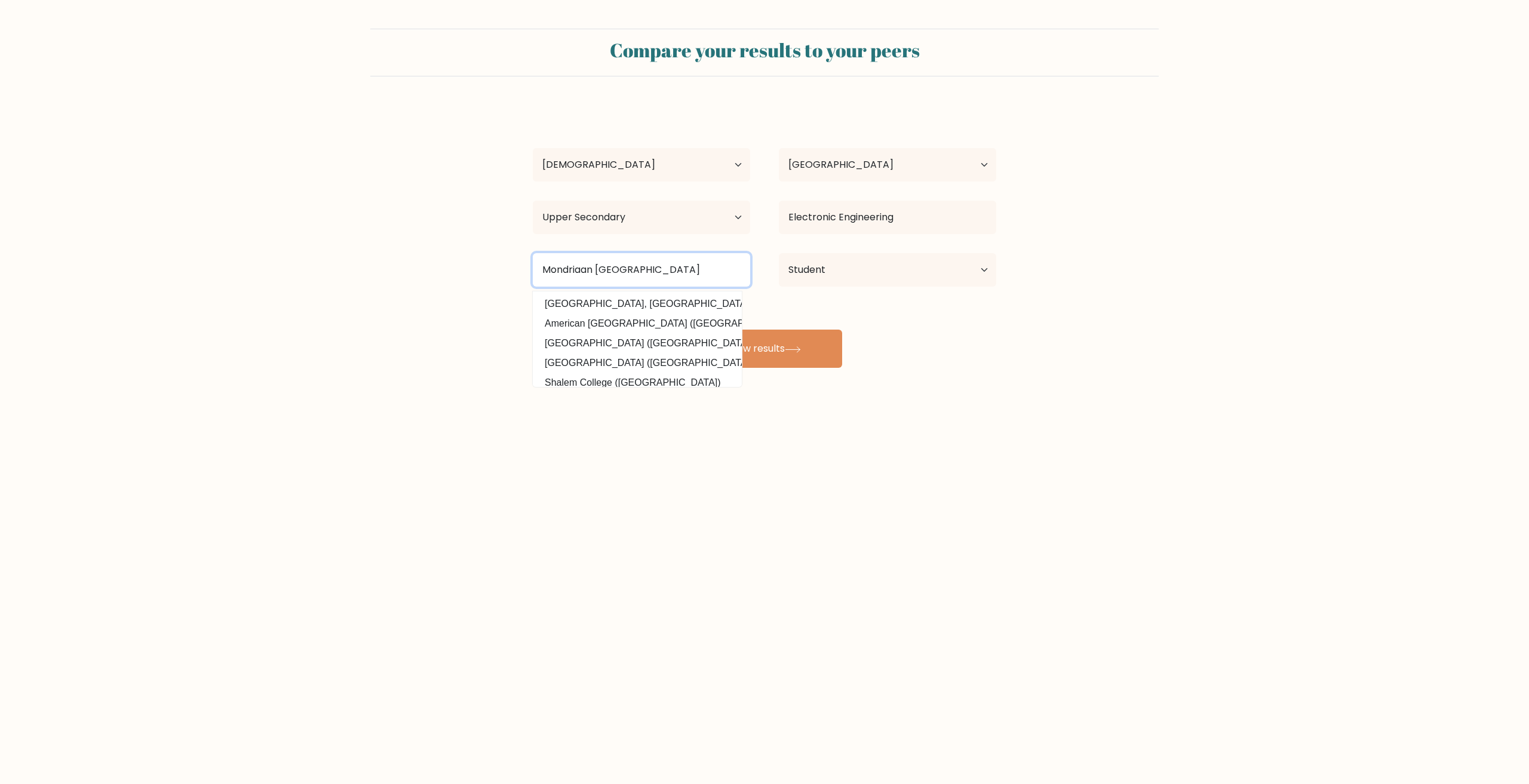
type input "Mondriaan Aura College"
click at [817, 319] on div "Jerwyn Angelo Edusada Age Under 18 years old 18-24 years old 25-34 years old 35…" at bounding box center [765, 236] width 478 height 263
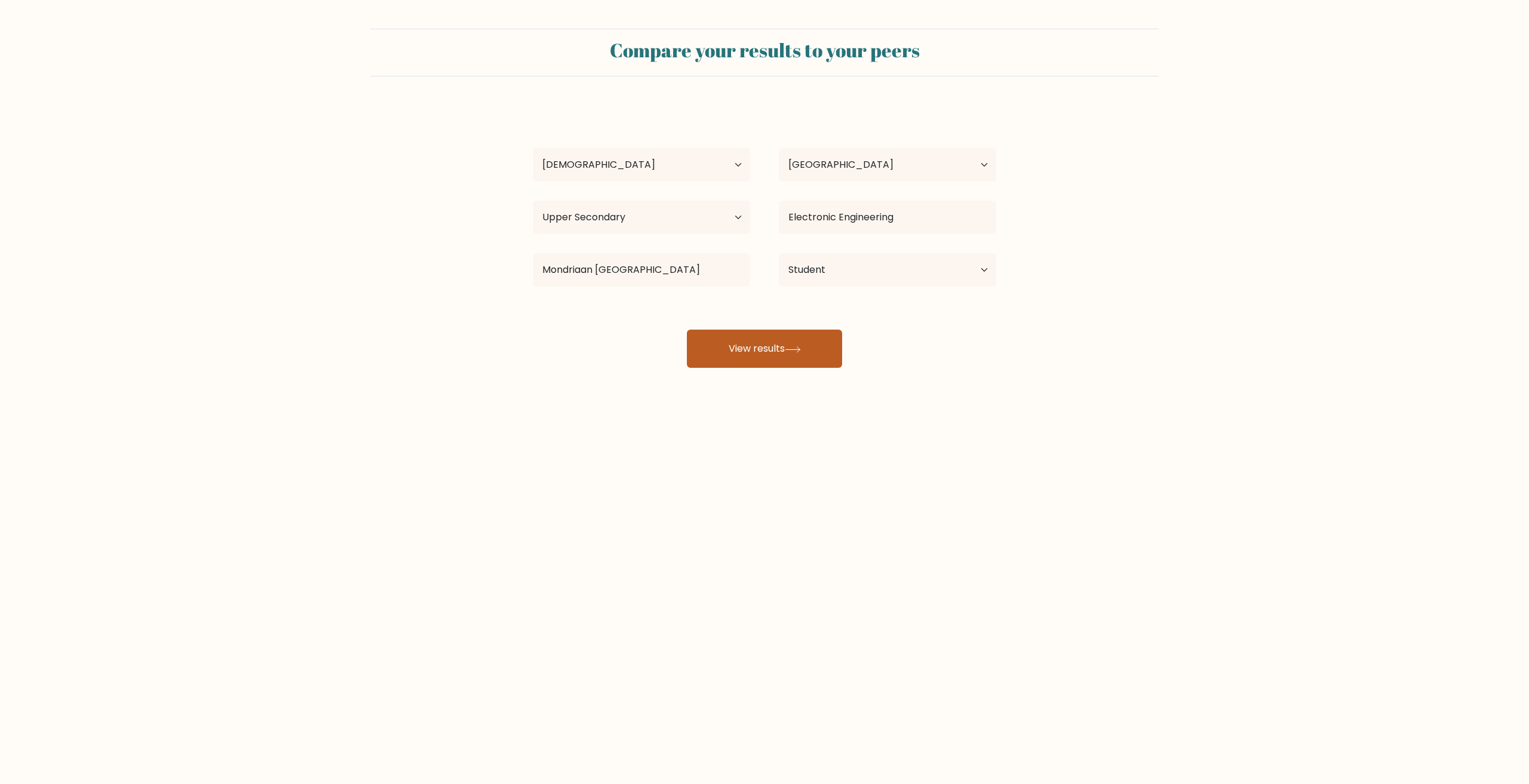
click at [795, 346] on icon at bounding box center [793, 349] width 16 height 7
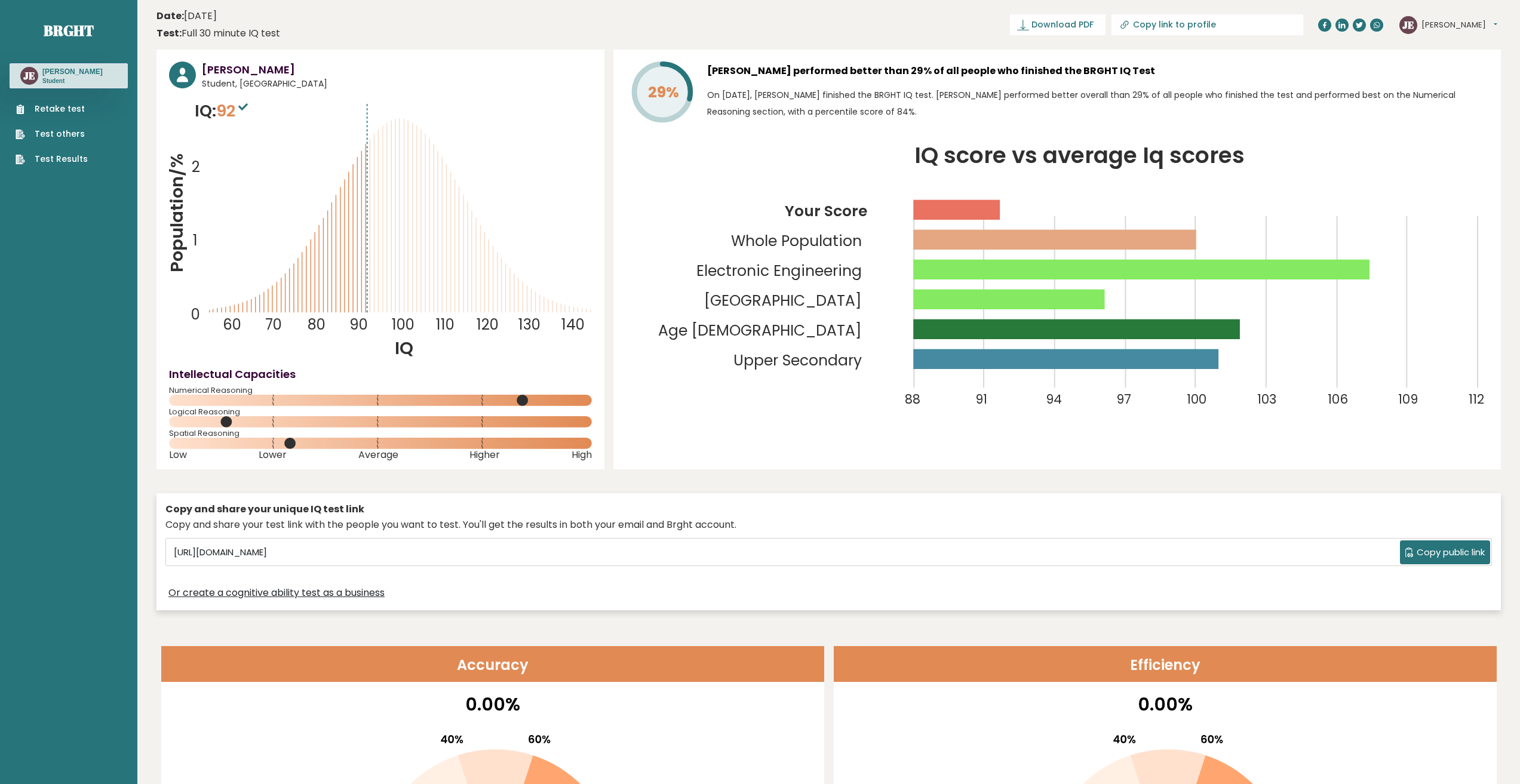
click at [520, 19] on header "Date: [DATE] Test: Full 30 minute IQ test Download PDF Downloading... Downloadi…" at bounding box center [828, 24] width 1344 height 37
click at [1130, 23] on icon at bounding box center [1124, 24] width 12 height 12
type input "[URL][DOMAIN_NAME][PERSON_NAME]"
click at [1088, 27] on icon at bounding box center [1081, 24] width 12 height 12
